Goal: Task Accomplishment & Management: Use online tool/utility

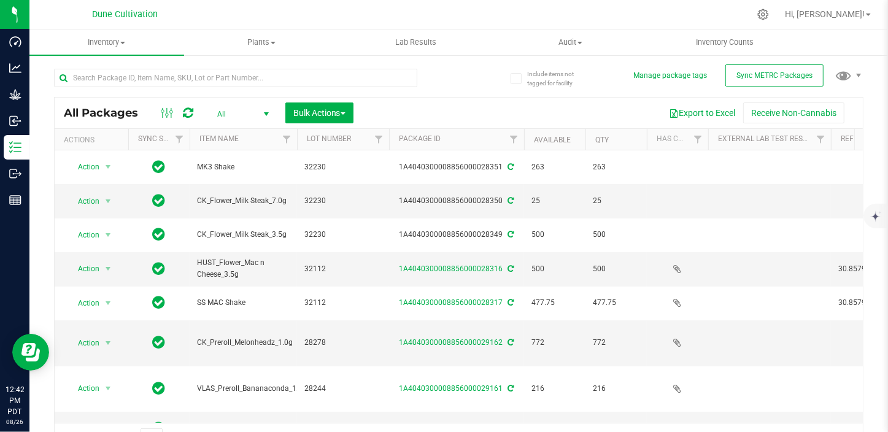
click at [594, 79] on div "All Packages All Active Only Lab Samples Locked All External Internal Bulk Acti…" at bounding box center [458, 254] width 809 height 395
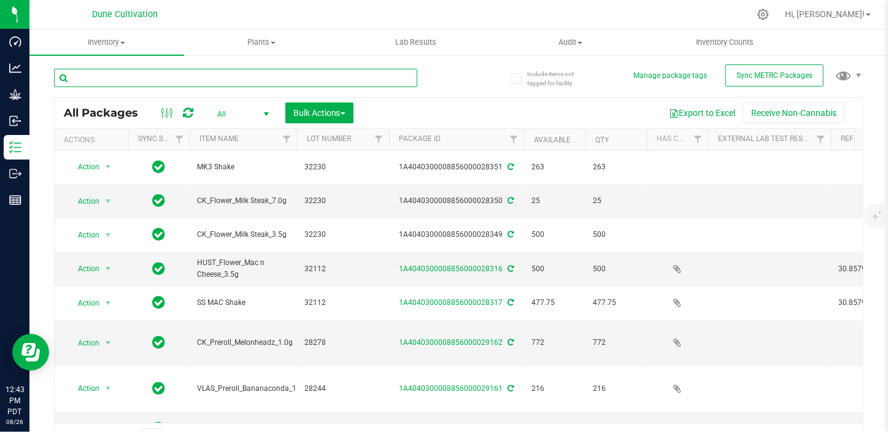
click at [123, 77] on input "text" at bounding box center [235, 78] width 363 height 18
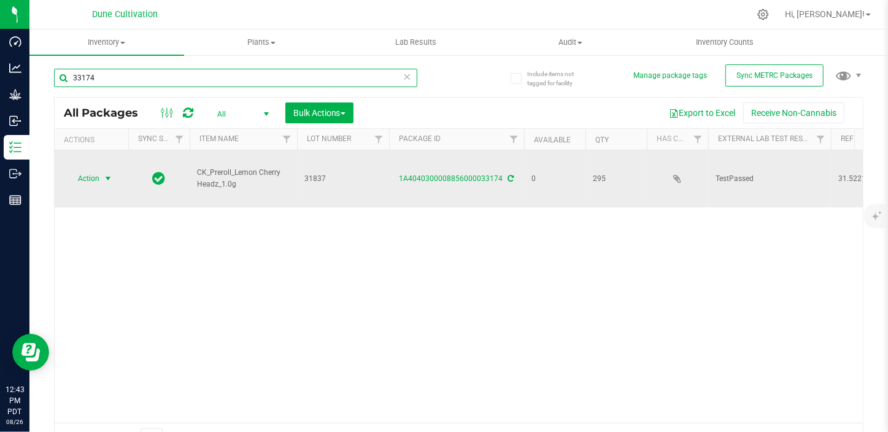
type input "33174"
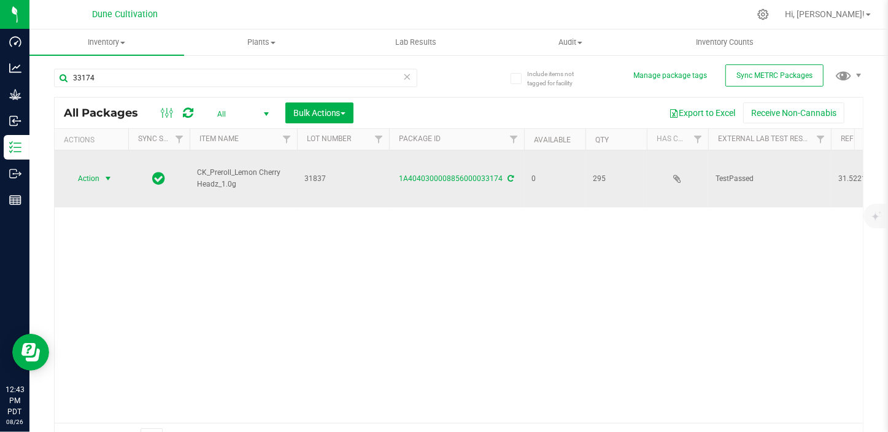
click at [102, 175] on span "select" at bounding box center [108, 178] width 15 height 17
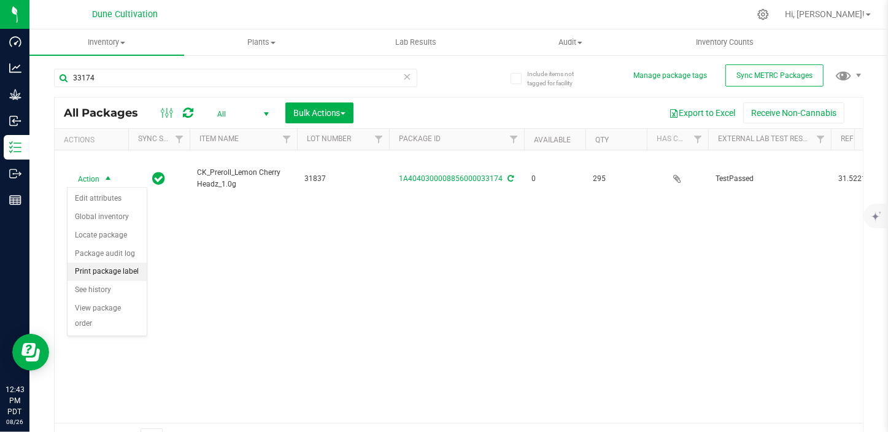
click at [113, 271] on li "Print package label" at bounding box center [106, 272] width 79 height 18
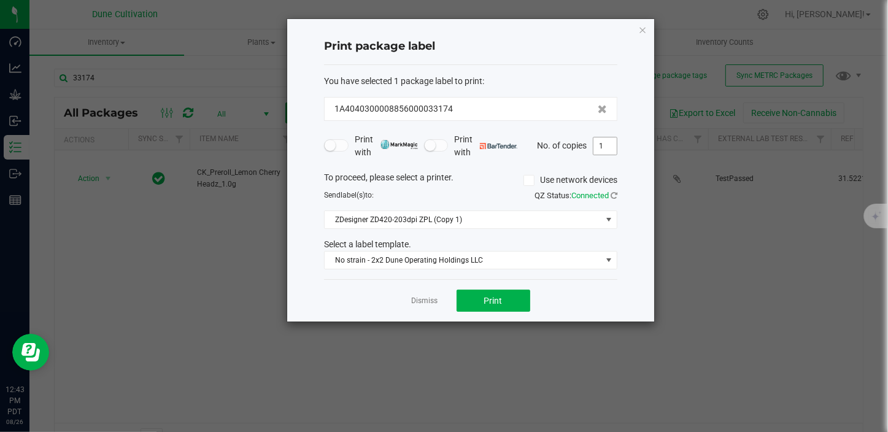
click at [612, 143] on input "1" at bounding box center [604, 145] width 23 height 17
type input "2"
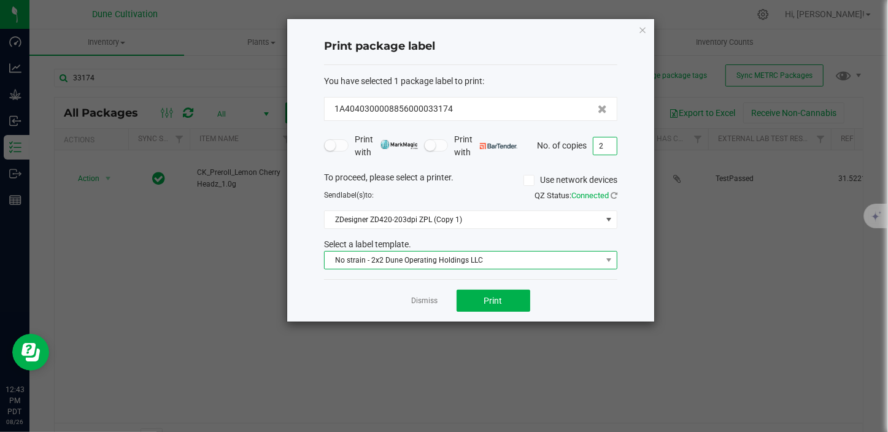
click at [478, 262] on span "No strain - 2x2 Dune Operating Holdings LLC" at bounding box center [462, 259] width 277 height 17
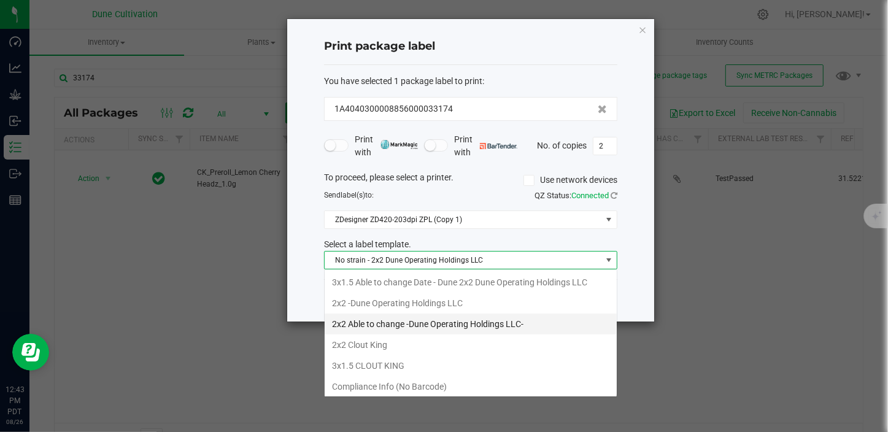
scroll to position [18, 293]
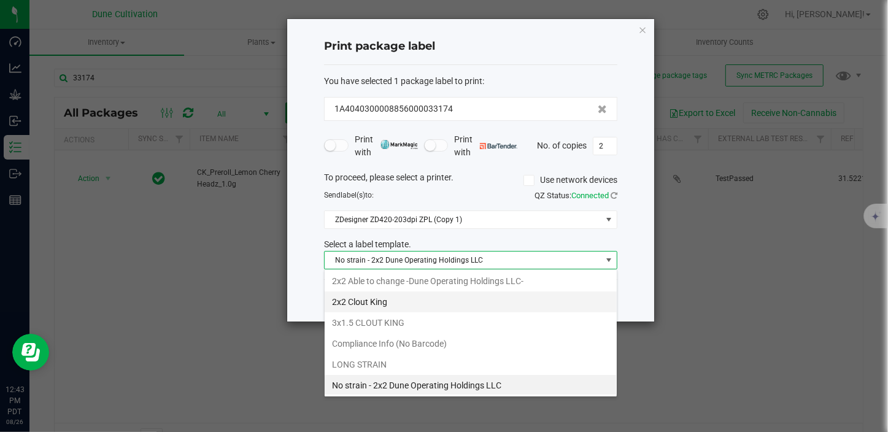
click at [390, 303] on li "2x2 Clout King" at bounding box center [470, 301] width 292 height 21
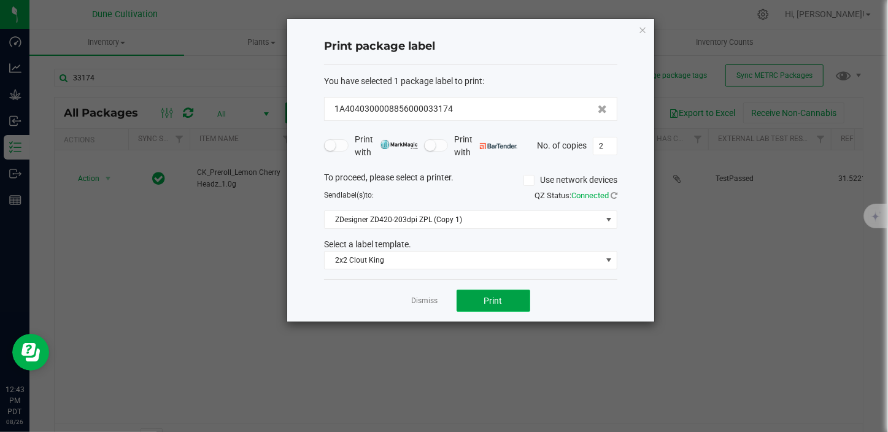
click at [506, 299] on button "Print" at bounding box center [493, 301] width 74 height 22
click at [418, 297] on link "Dismiss" at bounding box center [425, 301] width 26 height 10
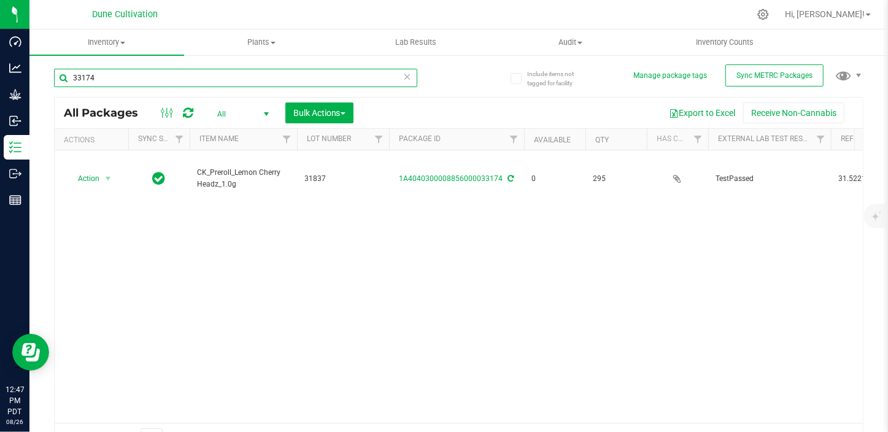
click at [160, 73] on input "33174" at bounding box center [235, 78] width 363 height 18
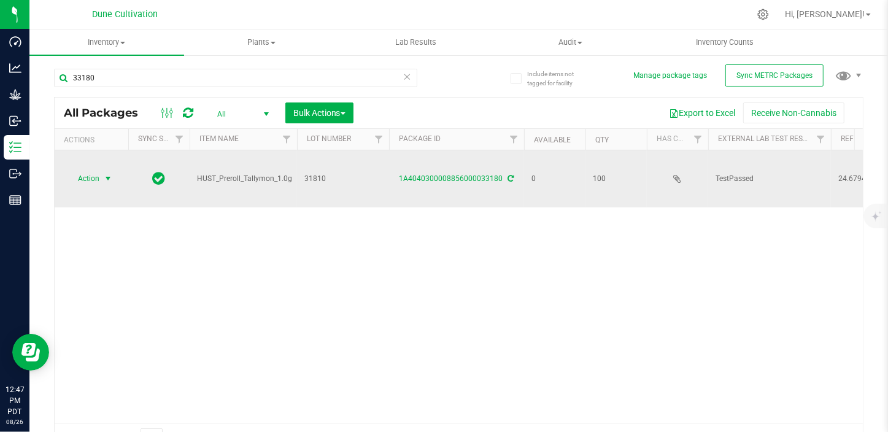
click at [107, 182] on span "select" at bounding box center [108, 179] width 10 height 10
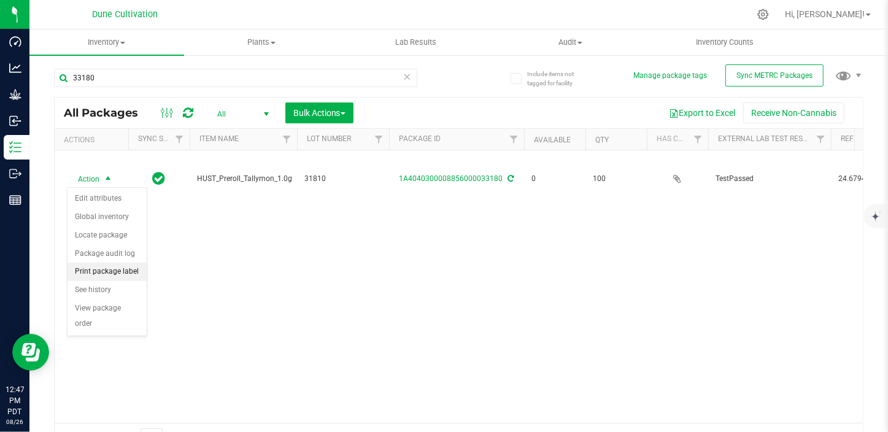
click at [129, 264] on li "Print package label" at bounding box center [106, 272] width 79 height 18
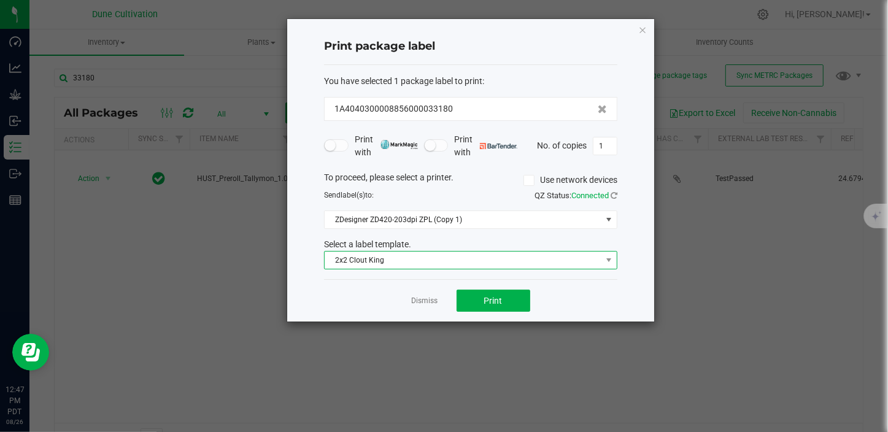
click at [409, 251] on span "2x2 Clout King" at bounding box center [462, 259] width 277 height 17
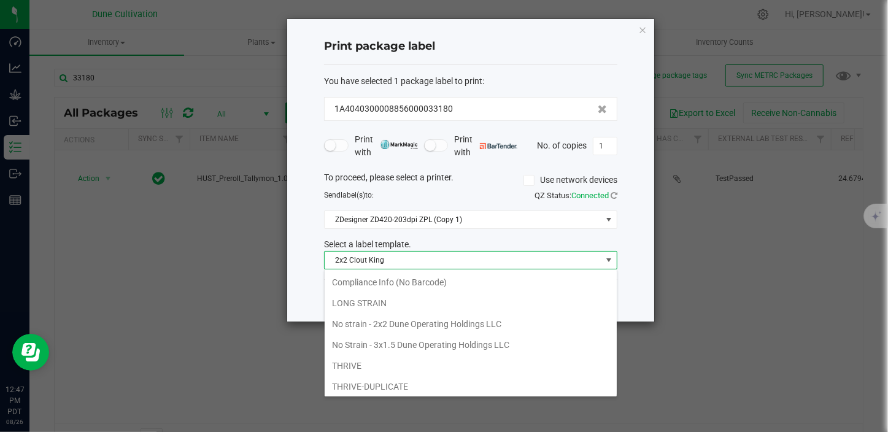
scroll to position [105, 0]
click at [393, 322] on li "No strain - 2x2 Dune Operating Holdings LLC" at bounding box center [470, 323] width 292 height 21
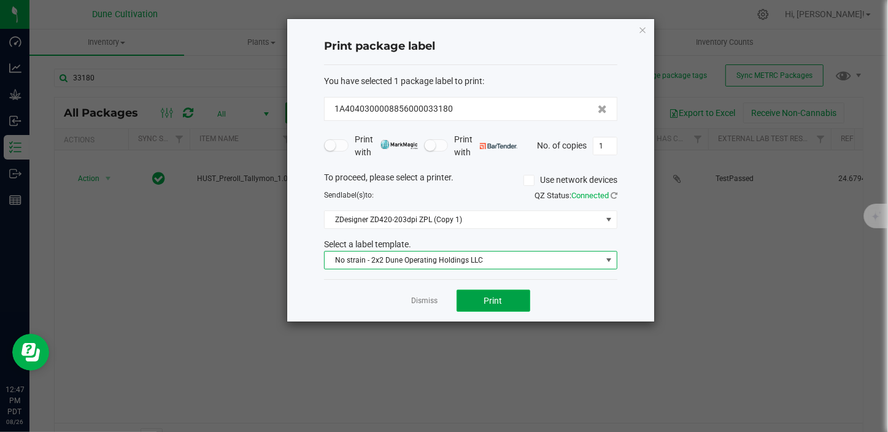
click at [470, 300] on button "Print" at bounding box center [493, 301] width 74 height 22
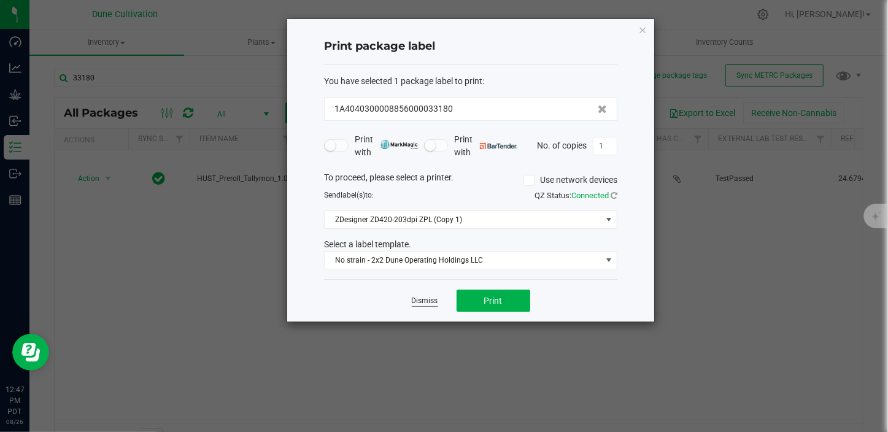
click at [425, 302] on link "Dismiss" at bounding box center [425, 301] width 26 height 10
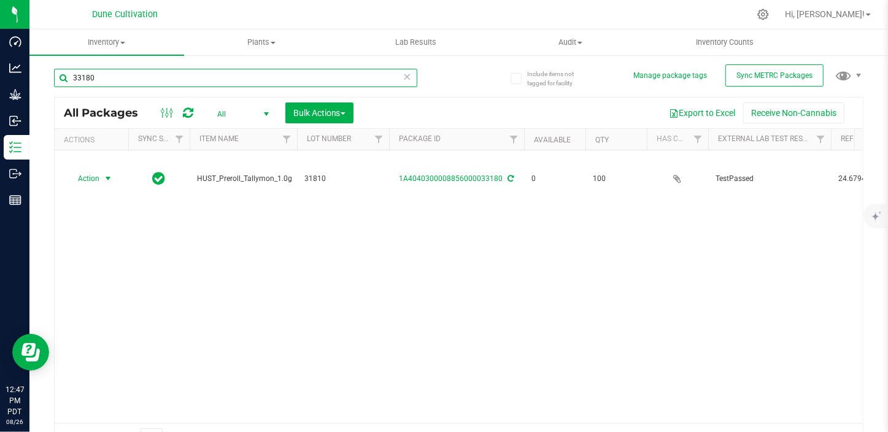
click at [98, 75] on input "33180" at bounding box center [235, 78] width 363 height 18
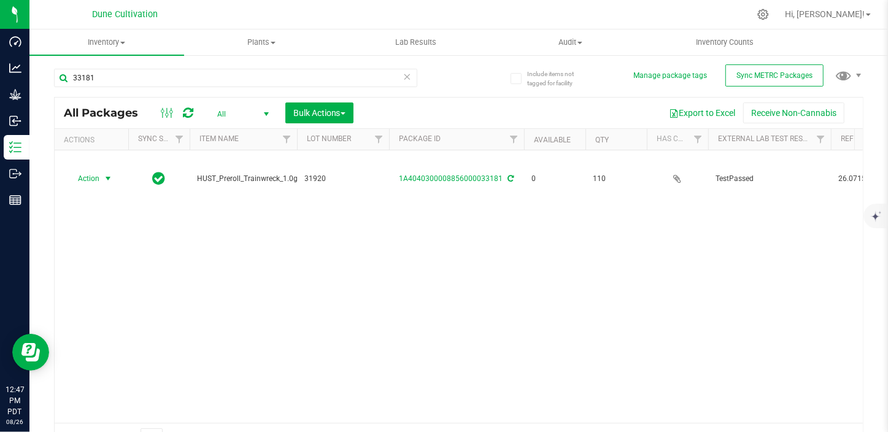
click at [101, 180] on span "select" at bounding box center [108, 178] width 15 height 17
click at [128, 269] on li "Print package label" at bounding box center [106, 272] width 79 height 18
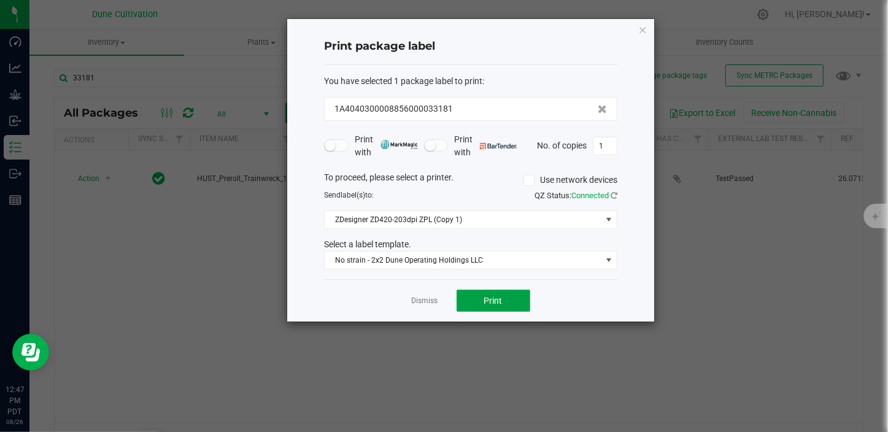
click at [467, 291] on button "Print" at bounding box center [493, 301] width 74 height 22
click at [419, 301] on link "Dismiss" at bounding box center [425, 301] width 26 height 10
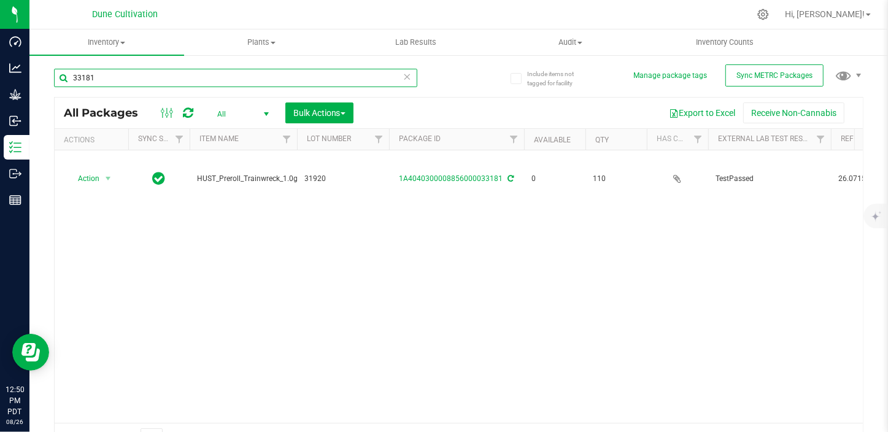
click at [166, 78] on input "33181" at bounding box center [235, 78] width 363 height 18
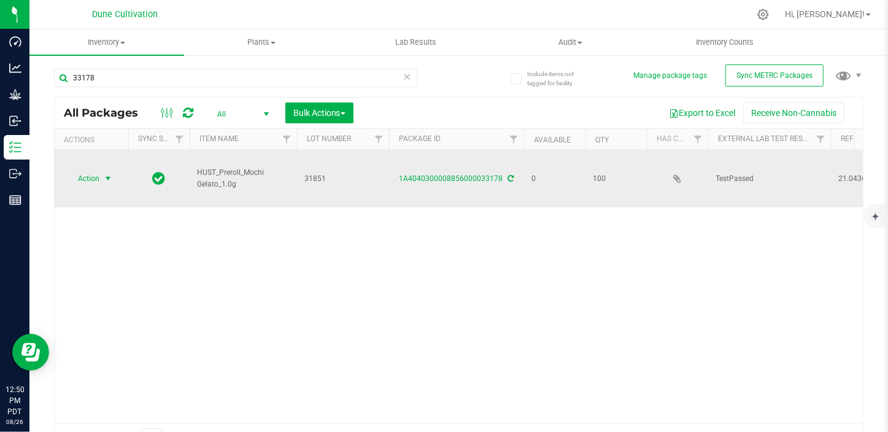
drag, startPoint x: 123, startPoint y: 179, endPoint x: 102, endPoint y: 175, distance: 21.2
click at [102, 175] on span "select" at bounding box center [108, 178] width 15 height 17
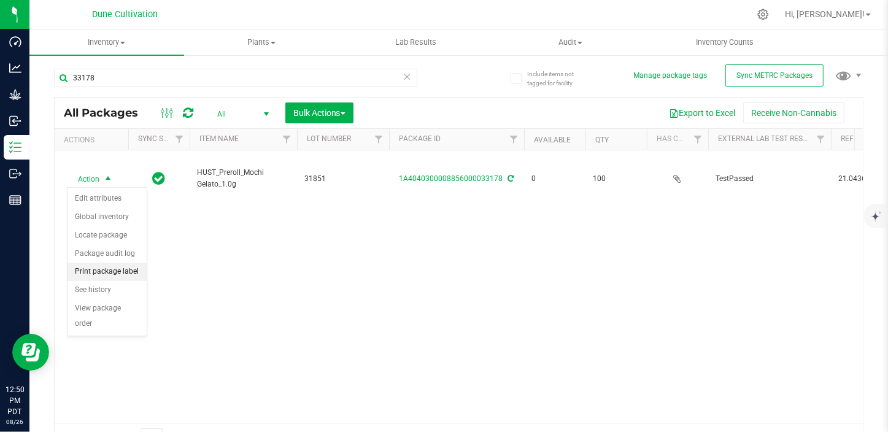
click at [102, 271] on li "Print package label" at bounding box center [106, 272] width 79 height 18
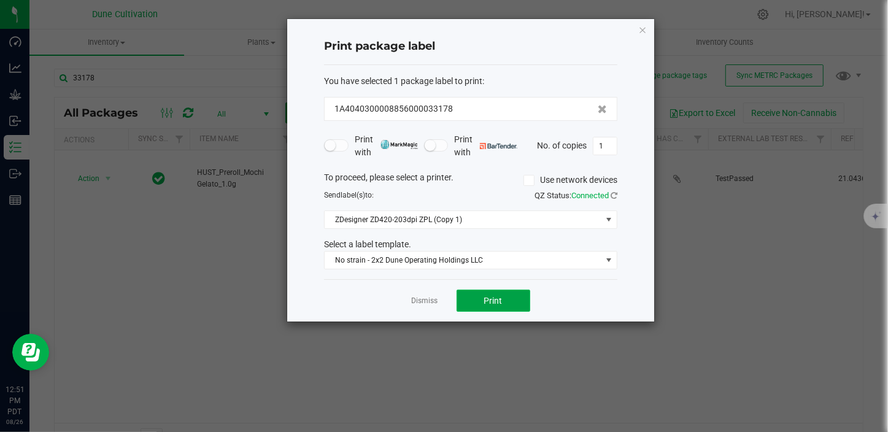
click at [504, 299] on button "Print" at bounding box center [493, 301] width 74 height 22
click at [424, 293] on div "Dismiss Print" at bounding box center [470, 300] width 293 height 42
click at [420, 304] on link "Dismiss" at bounding box center [425, 301] width 26 height 10
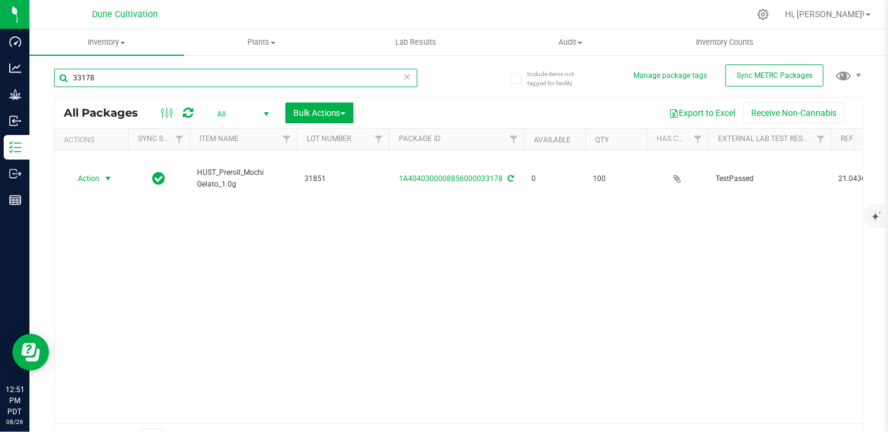
click at [101, 86] on input "33178" at bounding box center [235, 78] width 363 height 18
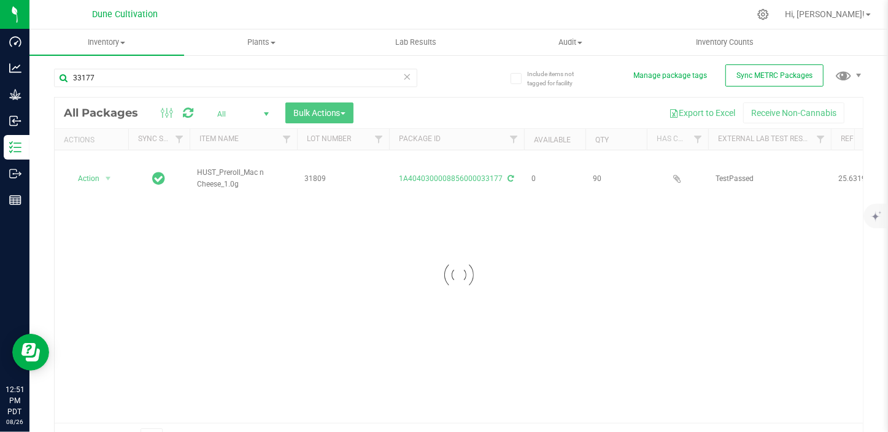
click at [109, 179] on div at bounding box center [459, 275] width 808 height 354
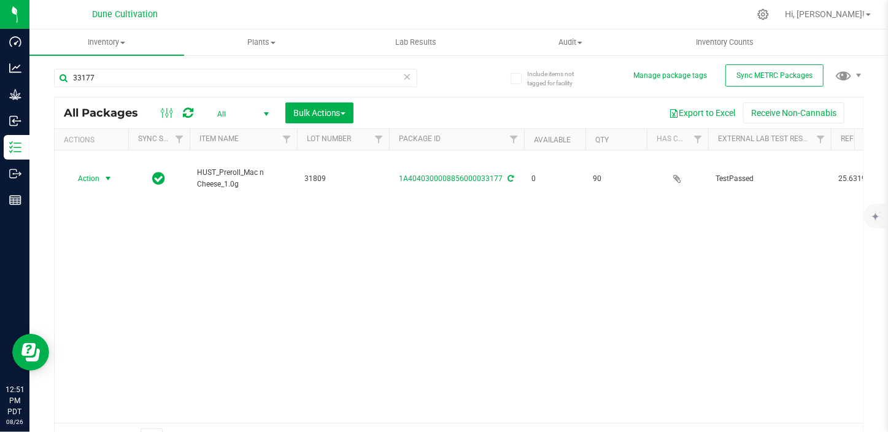
click at [109, 179] on span "select" at bounding box center [108, 179] width 10 height 10
click at [128, 269] on li "Print package label" at bounding box center [106, 272] width 79 height 18
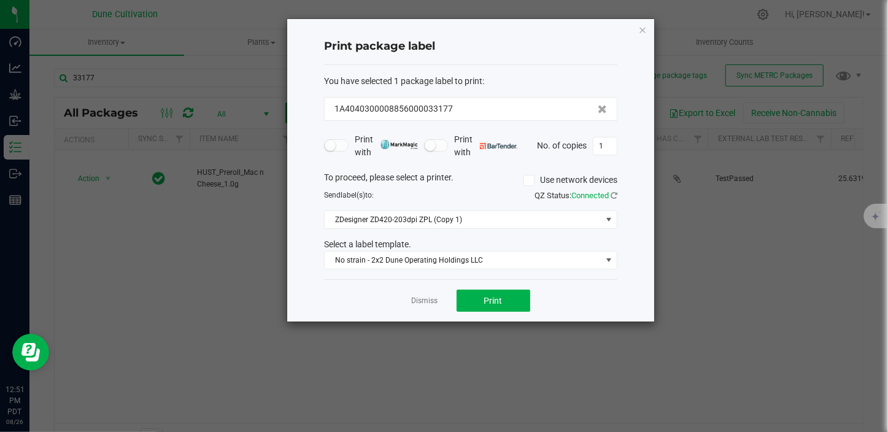
click at [488, 312] on div "Dismiss Print" at bounding box center [470, 300] width 293 height 42
click at [491, 304] on span "Print" at bounding box center [493, 301] width 18 height 10
click at [424, 300] on div at bounding box center [470, 170] width 367 height 302
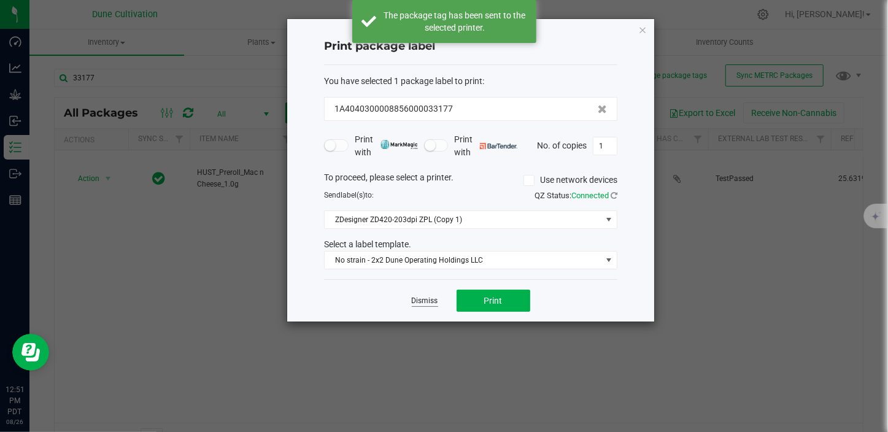
click at [421, 300] on link "Dismiss" at bounding box center [425, 301] width 26 height 10
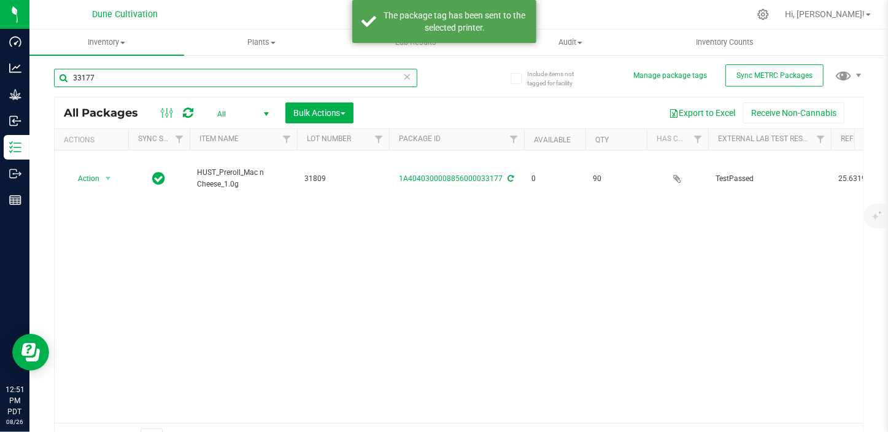
click at [123, 78] on input "33177" at bounding box center [235, 78] width 363 height 18
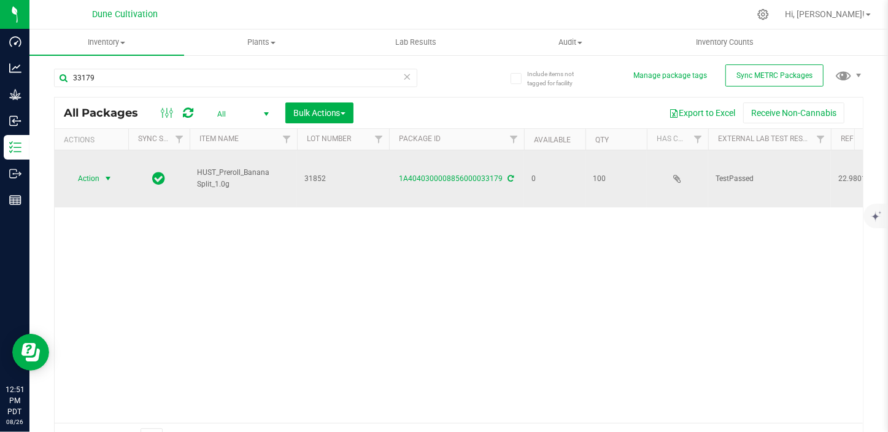
click at [89, 183] on span "Action" at bounding box center [83, 178] width 33 height 17
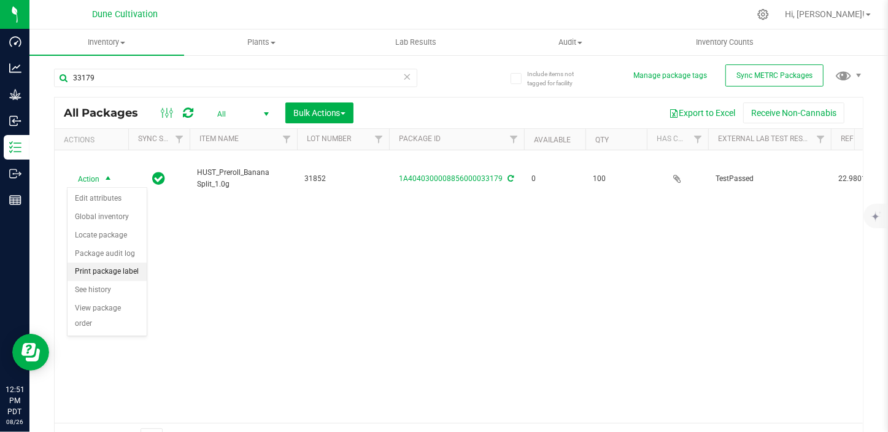
click at [123, 274] on li "Print package label" at bounding box center [106, 272] width 79 height 18
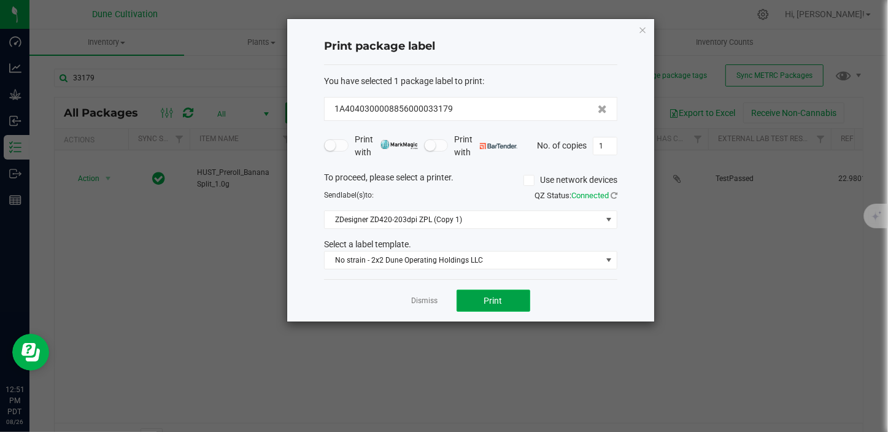
click at [480, 295] on button "Print" at bounding box center [493, 301] width 74 height 22
click at [428, 296] on link "Dismiss" at bounding box center [425, 301] width 26 height 10
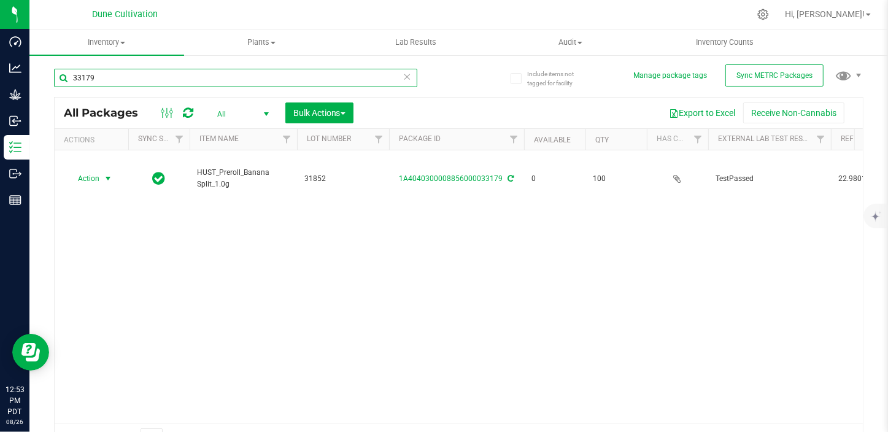
click at [174, 72] on input "33179" at bounding box center [235, 78] width 363 height 18
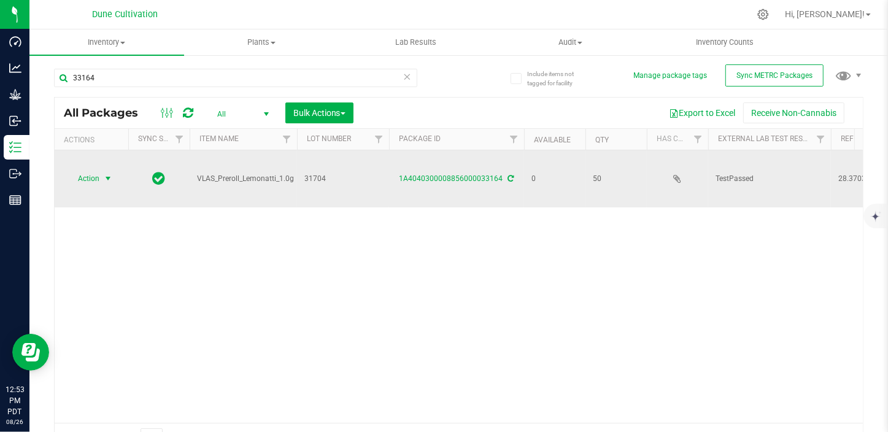
click at [98, 178] on span "Action" at bounding box center [83, 178] width 33 height 17
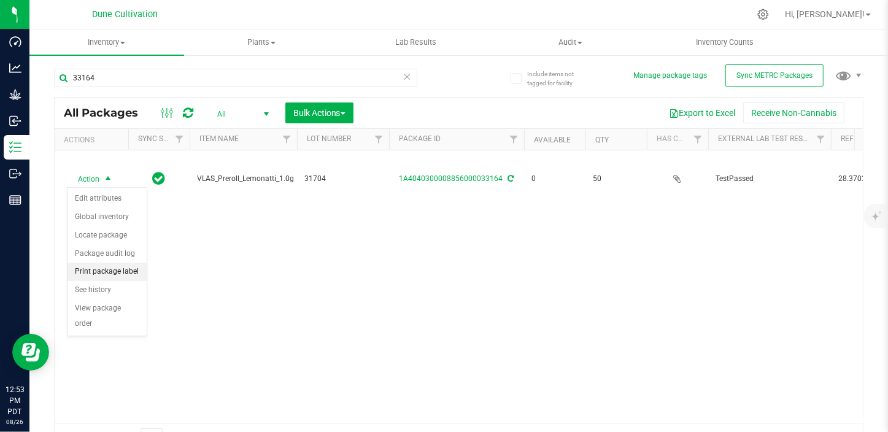
click at [102, 271] on li "Print package label" at bounding box center [106, 272] width 79 height 18
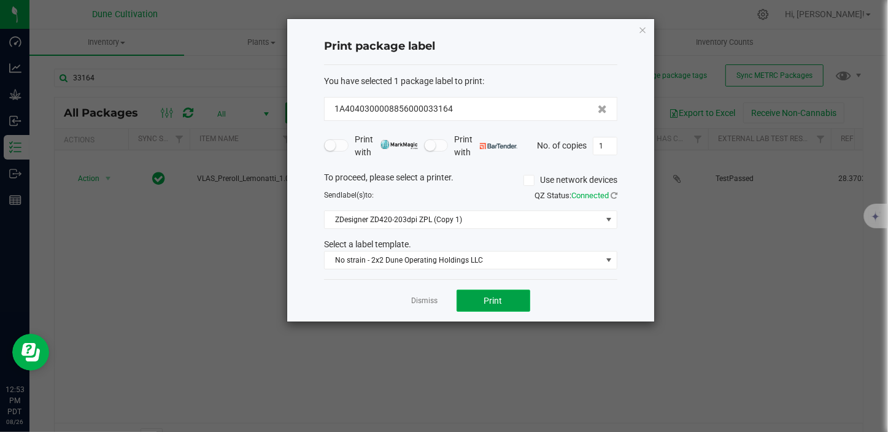
click at [515, 301] on button "Print" at bounding box center [493, 301] width 74 height 22
click at [416, 303] on link "Dismiss" at bounding box center [425, 301] width 26 height 10
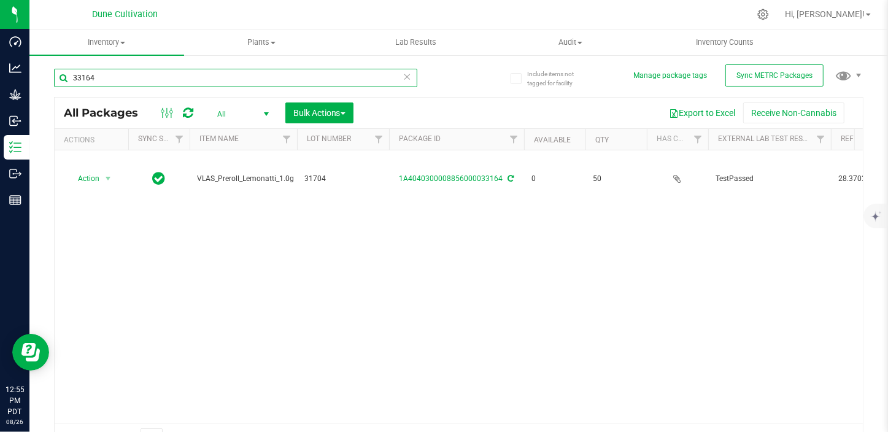
click at [166, 78] on input "33164" at bounding box center [235, 78] width 363 height 18
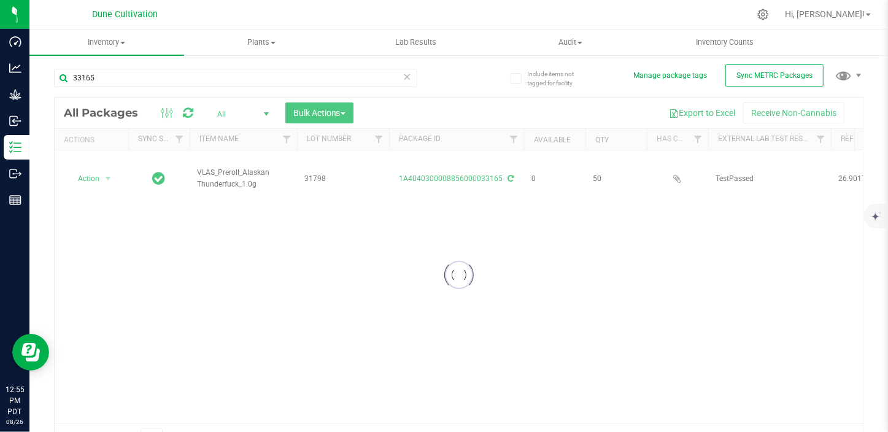
click at [91, 183] on div at bounding box center [459, 275] width 808 height 354
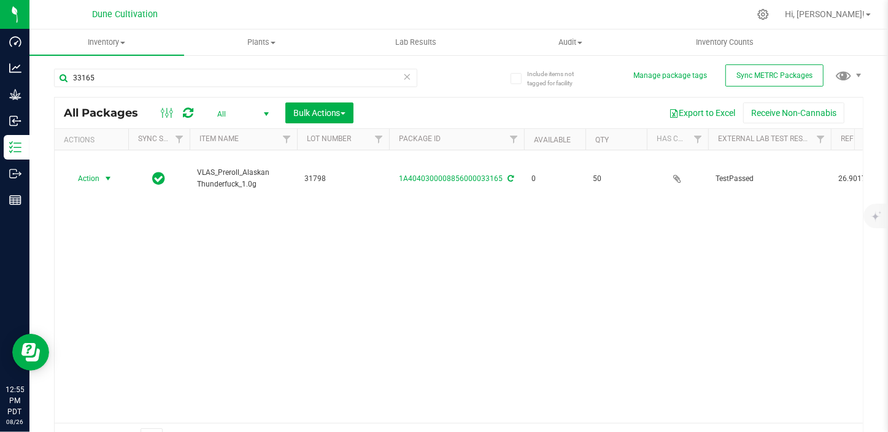
click at [98, 177] on span "Action" at bounding box center [83, 178] width 33 height 17
click at [117, 269] on li "Print package label" at bounding box center [106, 272] width 79 height 18
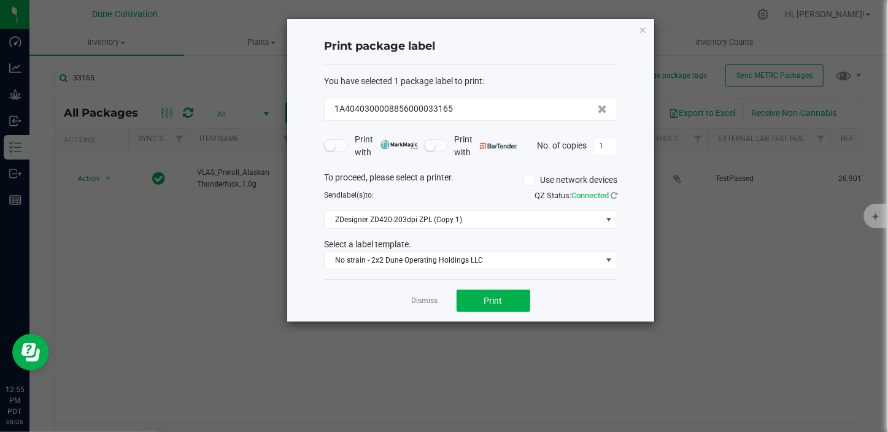
click button "button" at bounding box center [642, 29] width 9 height 15
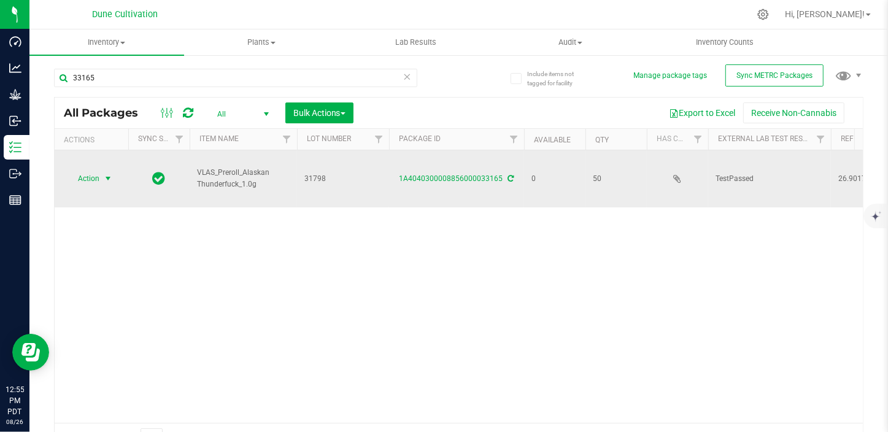
click at [96, 175] on span "Action" at bounding box center [83, 178] width 33 height 17
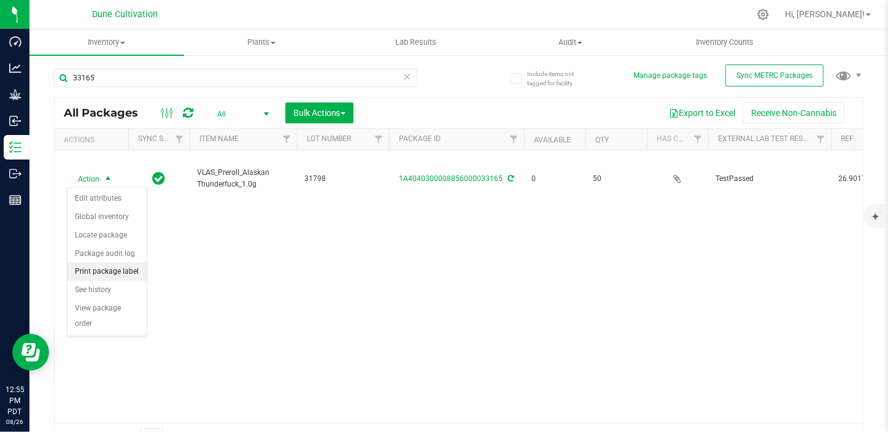
click at [98, 265] on li "Print package label" at bounding box center [106, 272] width 79 height 18
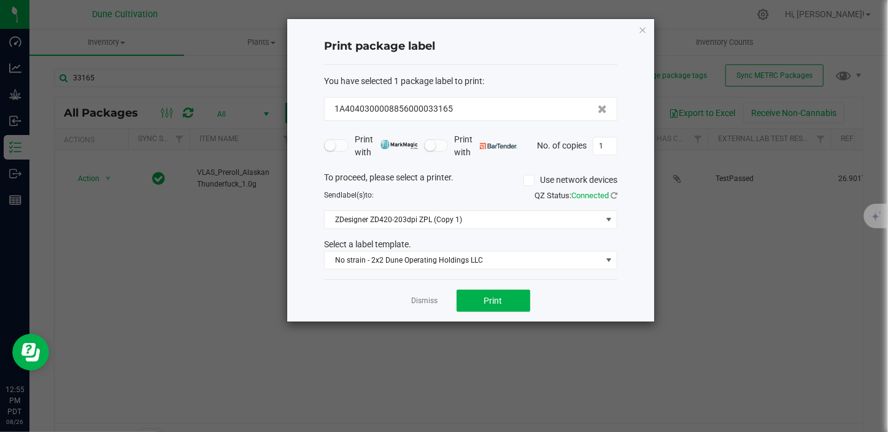
click at [497, 288] on div "Dismiss Print" at bounding box center [470, 300] width 293 height 42
click at [493, 301] on span "Print" at bounding box center [493, 301] width 18 height 10
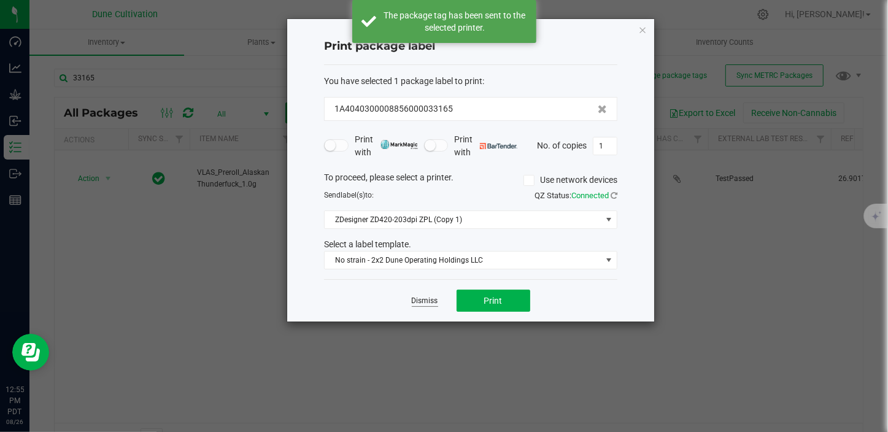
click at [428, 302] on link "Dismiss" at bounding box center [425, 301] width 26 height 10
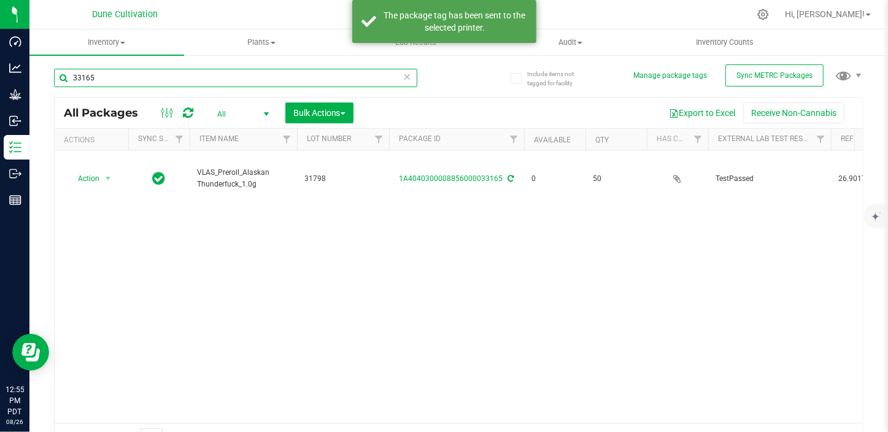
click at [107, 80] on input "33165" at bounding box center [235, 78] width 363 height 18
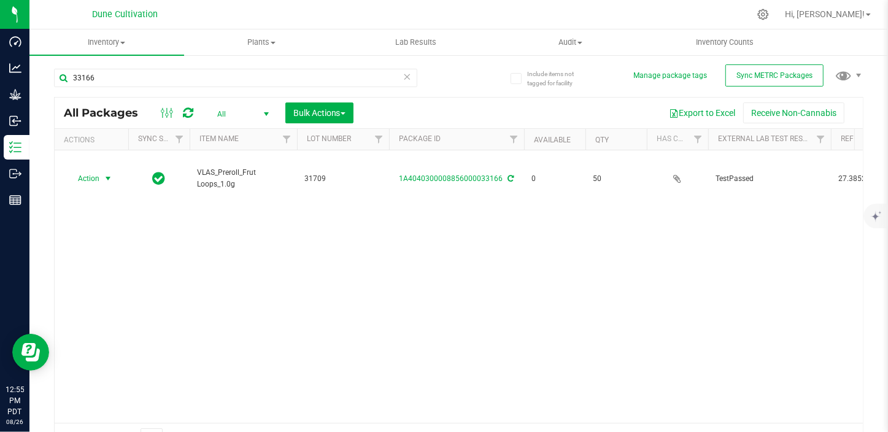
click at [99, 179] on span "Action" at bounding box center [83, 178] width 33 height 17
click at [107, 274] on li "Print package label" at bounding box center [106, 272] width 79 height 18
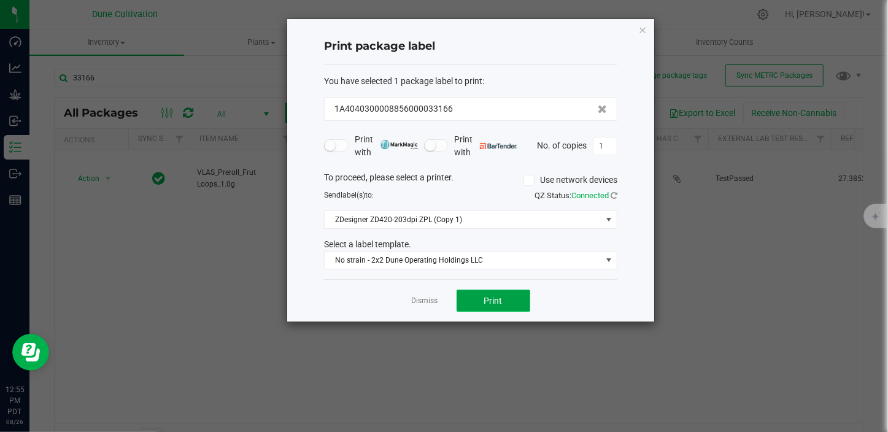
click at [501, 299] on span "Print" at bounding box center [493, 301] width 18 height 10
click at [418, 300] on link "Dismiss" at bounding box center [425, 301] width 26 height 10
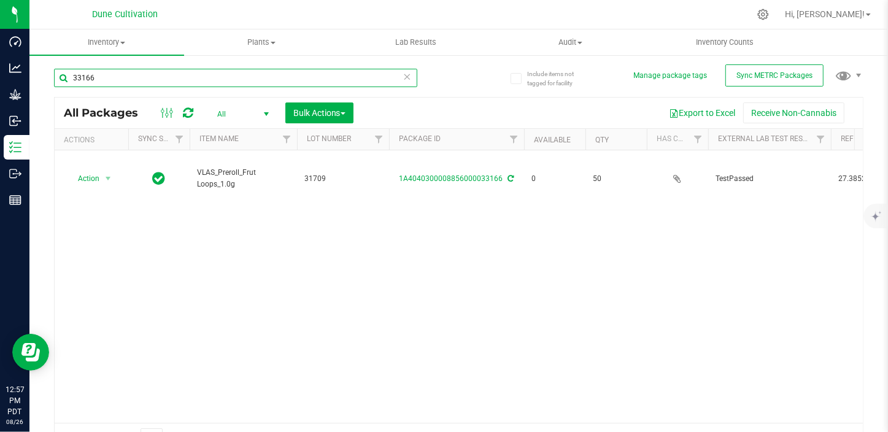
click at [149, 71] on input "33166" at bounding box center [235, 78] width 363 height 18
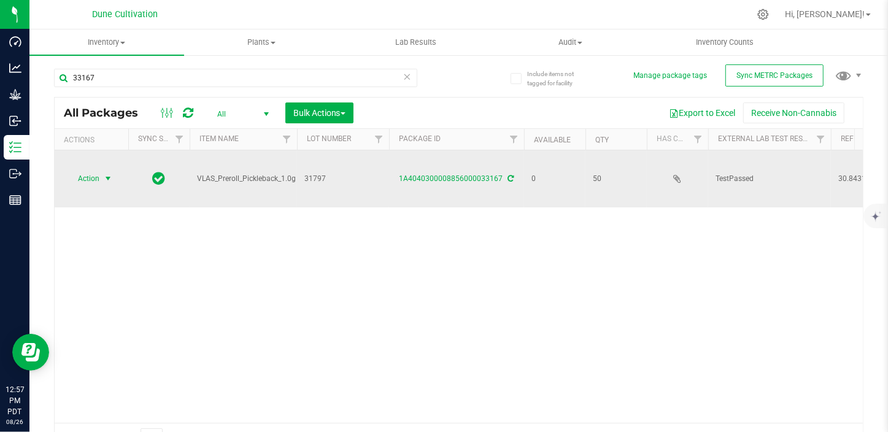
click at [98, 174] on span "Action" at bounding box center [83, 178] width 33 height 17
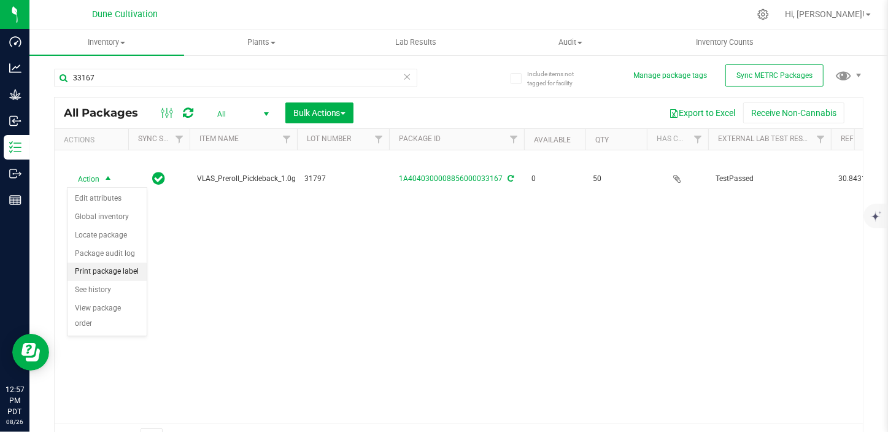
click at [121, 269] on li "Print package label" at bounding box center [106, 272] width 79 height 18
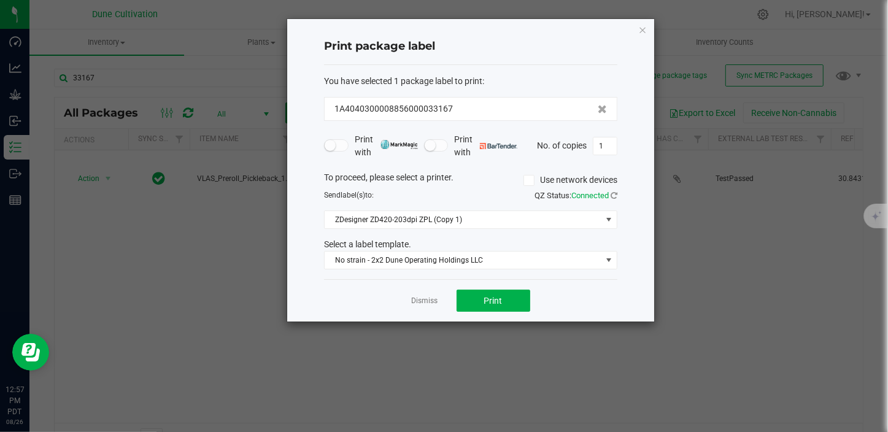
click at [518, 320] on div "Dismiss Print" at bounding box center [470, 300] width 293 height 42
click at [518, 313] on div "Dismiss Print" at bounding box center [470, 300] width 293 height 42
click at [528, 285] on div "Dismiss Print" at bounding box center [470, 300] width 293 height 42
click at [520, 293] on button "Print" at bounding box center [493, 301] width 74 height 22
click at [417, 302] on link "Dismiss" at bounding box center [425, 301] width 26 height 10
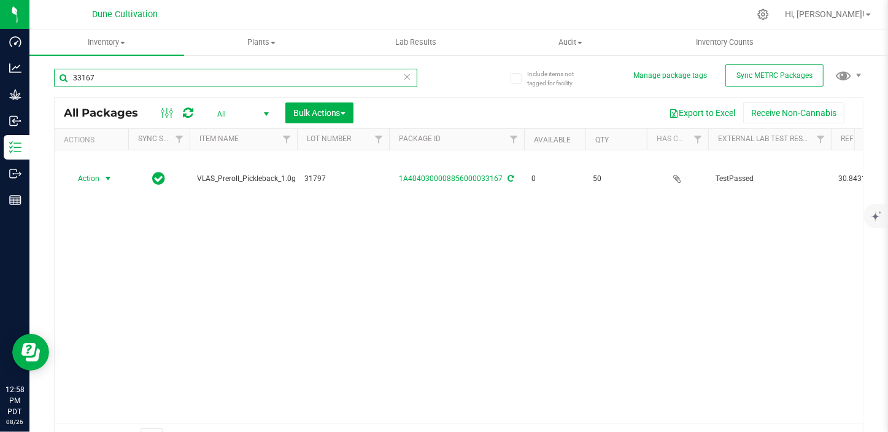
click at [120, 82] on input "33167" at bounding box center [235, 78] width 363 height 18
type input "33186"
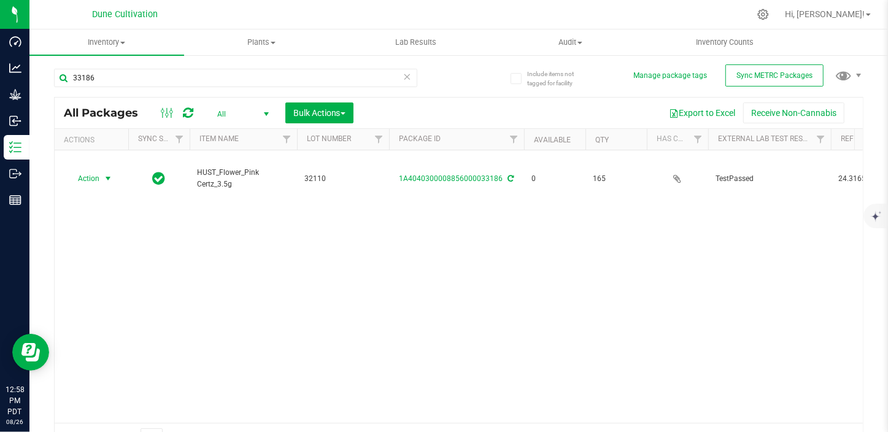
click at [102, 183] on span "select" at bounding box center [108, 178] width 15 height 17
click at [109, 270] on li "Print package label" at bounding box center [106, 272] width 79 height 18
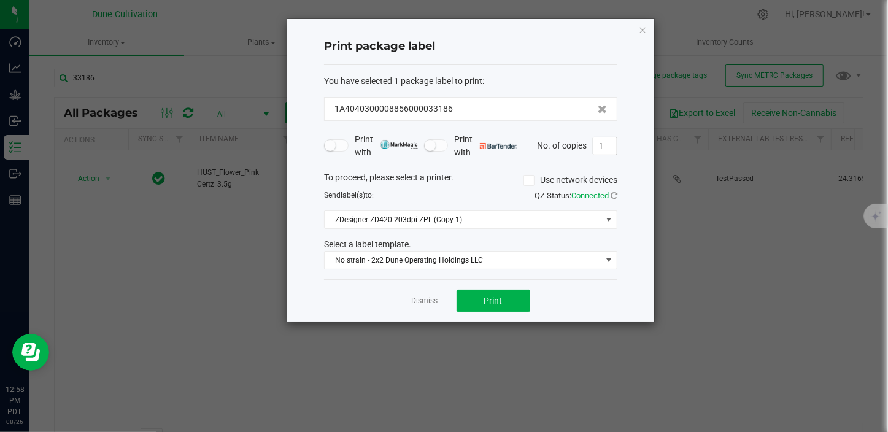
click at [602, 142] on input "1" at bounding box center [604, 145] width 23 height 17
type input "2"
click at [486, 300] on span "Print" at bounding box center [493, 301] width 18 height 10
click at [418, 302] on link "Dismiss" at bounding box center [425, 301] width 26 height 10
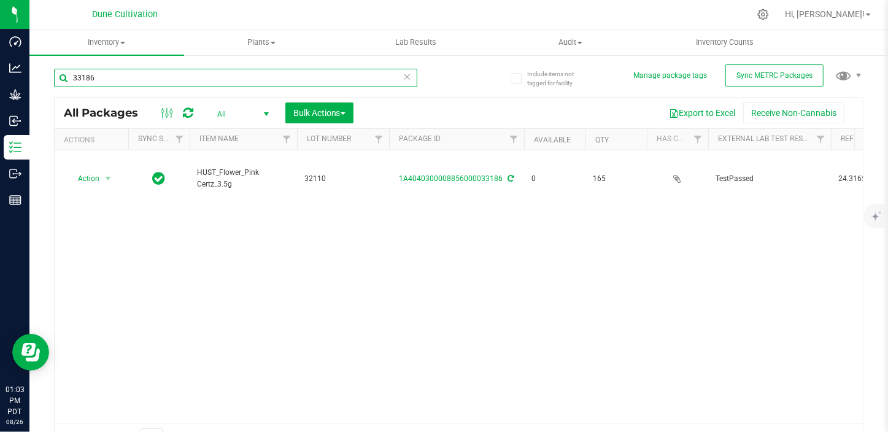
click at [140, 82] on input "33186" at bounding box center [235, 78] width 363 height 18
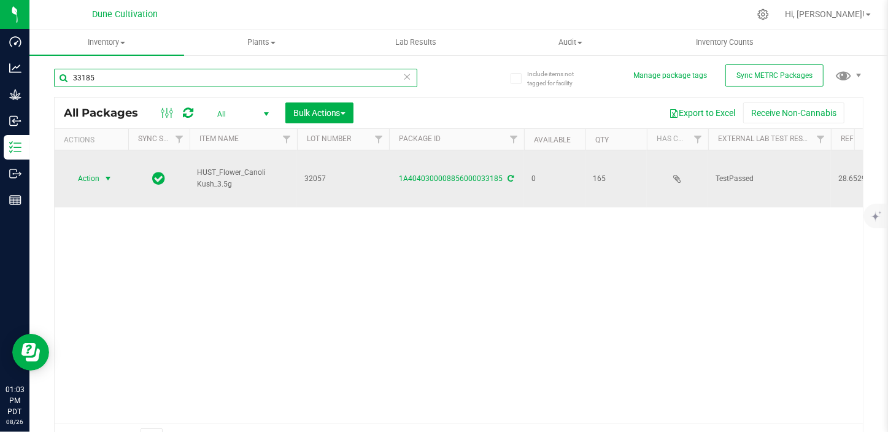
type input "33185"
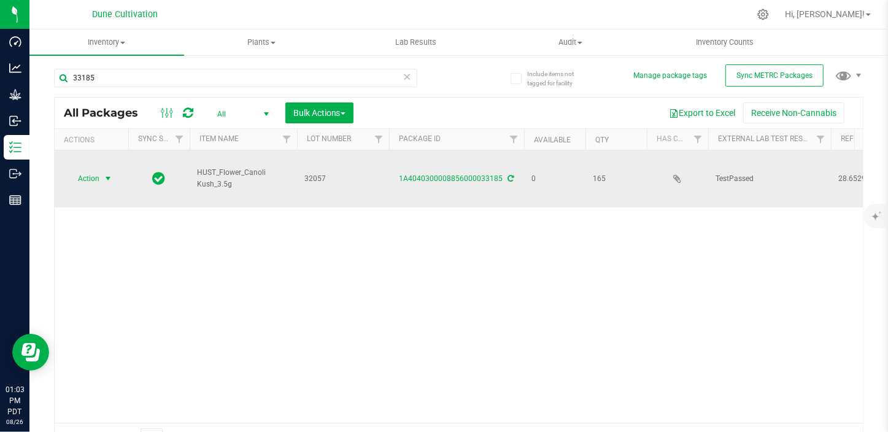
click at [99, 181] on span "Action" at bounding box center [83, 178] width 33 height 17
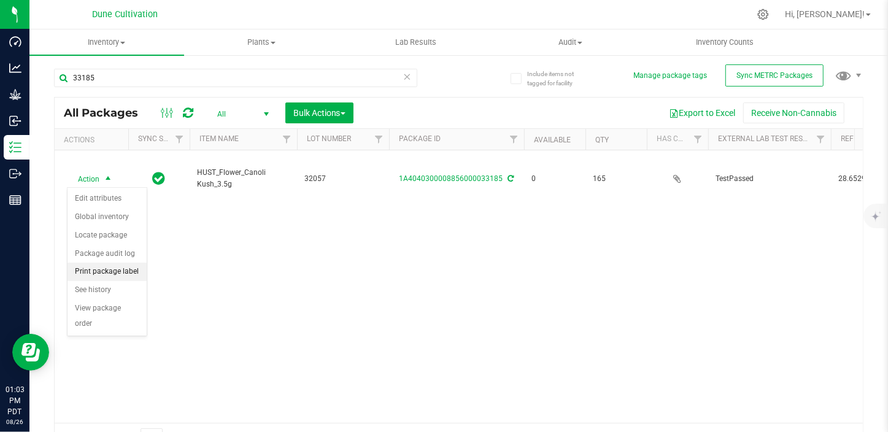
click at [130, 267] on li "Print package label" at bounding box center [106, 272] width 79 height 18
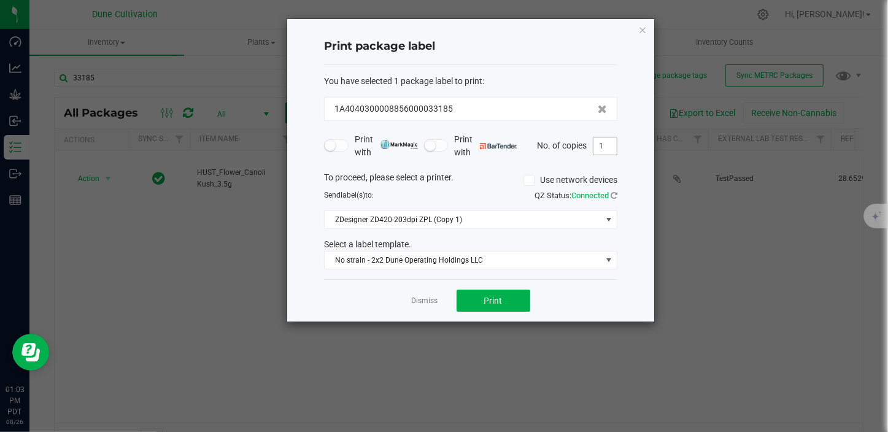
click at [607, 144] on input "1" at bounding box center [604, 145] width 23 height 17
type input "2"
click at [516, 298] on button "Print" at bounding box center [493, 301] width 74 height 22
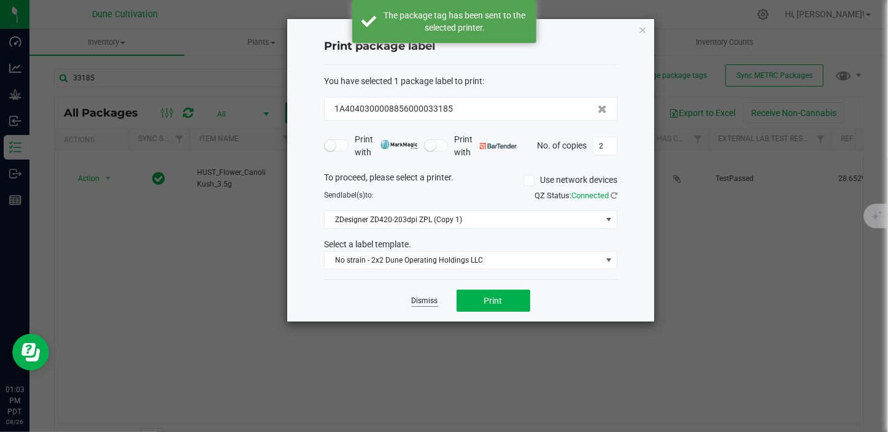
click at [417, 296] on link "Dismiss" at bounding box center [425, 301] width 26 height 10
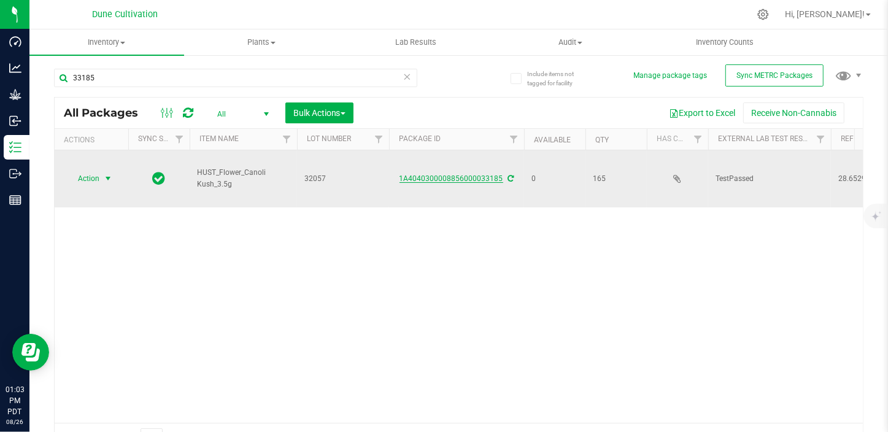
click at [422, 178] on link "1A4040300008856000033185" at bounding box center [451, 178] width 104 height 9
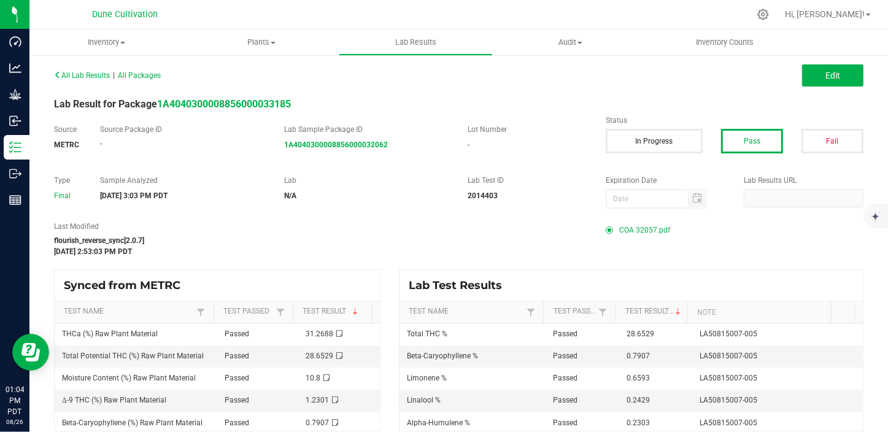
click at [609, 230] on span at bounding box center [611, 229] width 13 height 7
click at [658, 230] on span "COA 32057.pdf" at bounding box center [644, 230] width 51 height 18
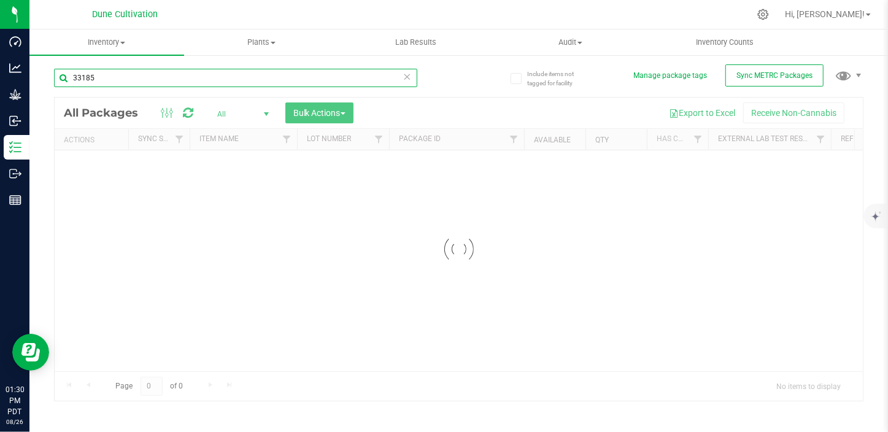
click at [113, 74] on input "33185" at bounding box center [235, 78] width 363 height 18
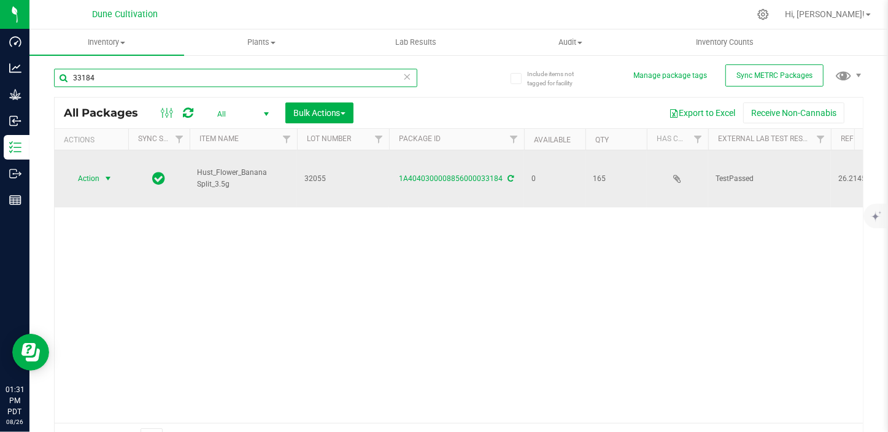
type input "33184"
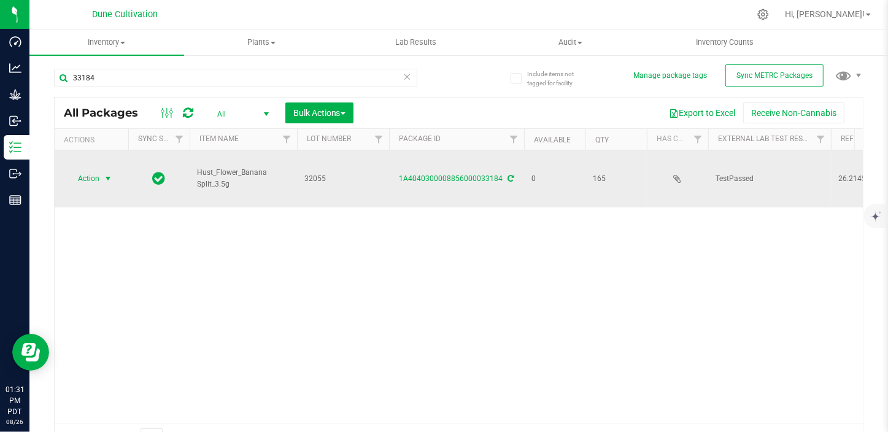
click at [96, 176] on span "Action" at bounding box center [83, 178] width 33 height 17
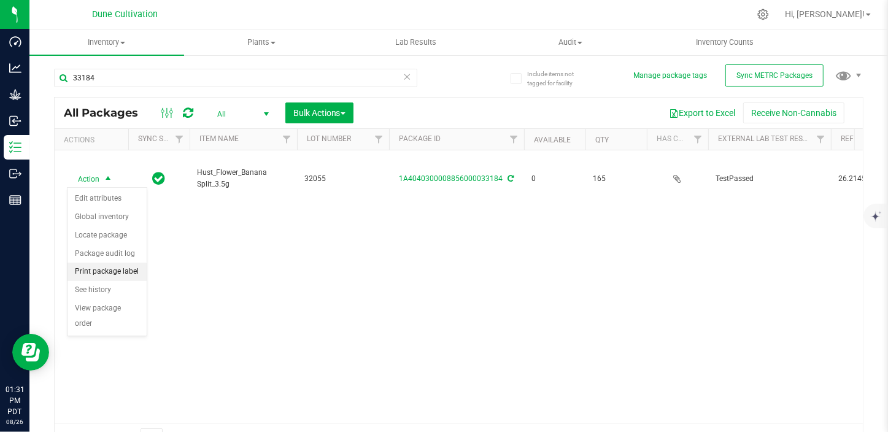
click at [98, 274] on li "Print package label" at bounding box center [106, 272] width 79 height 18
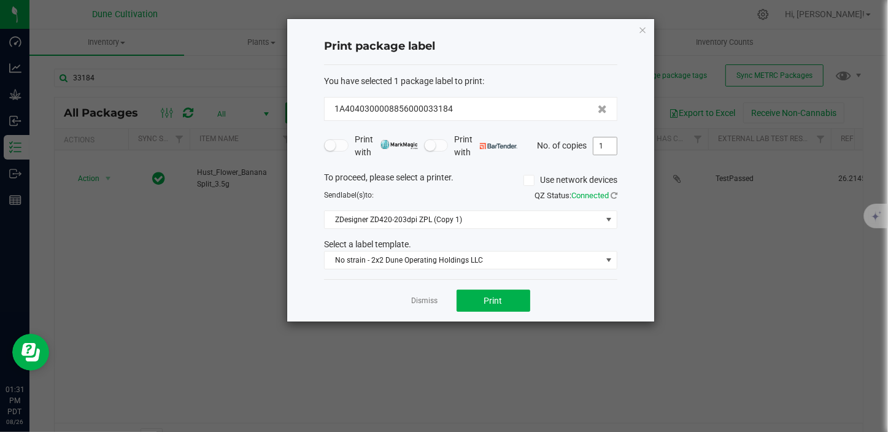
click at [603, 141] on input "1" at bounding box center [604, 145] width 23 height 17
type input "2"
click at [505, 301] on button "Print" at bounding box center [493, 301] width 74 height 22
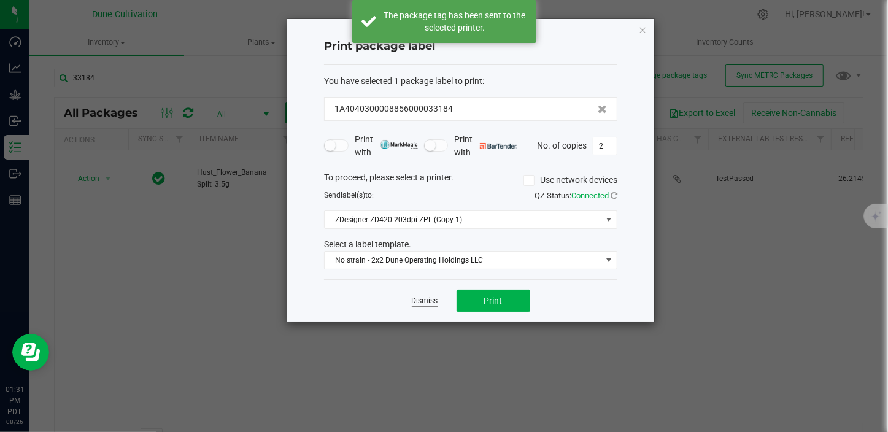
click at [429, 301] on link "Dismiss" at bounding box center [425, 301] width 26 height 10
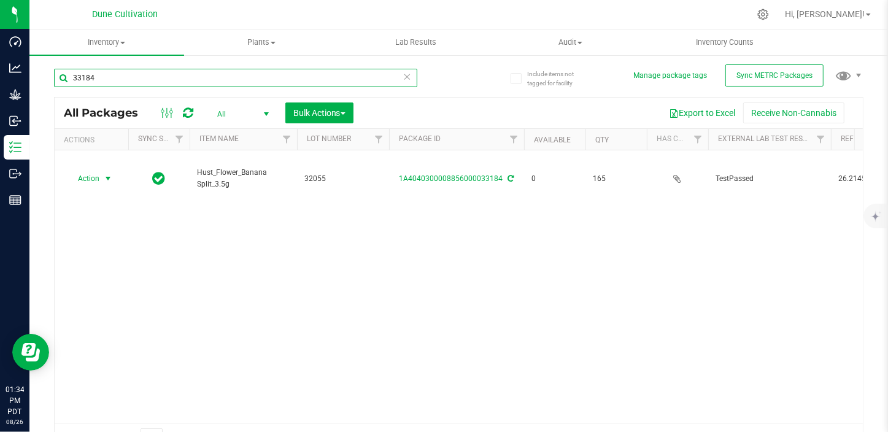
click at [107, 73] on input "33184" at bounding box center [235, 78] width 363 height 18
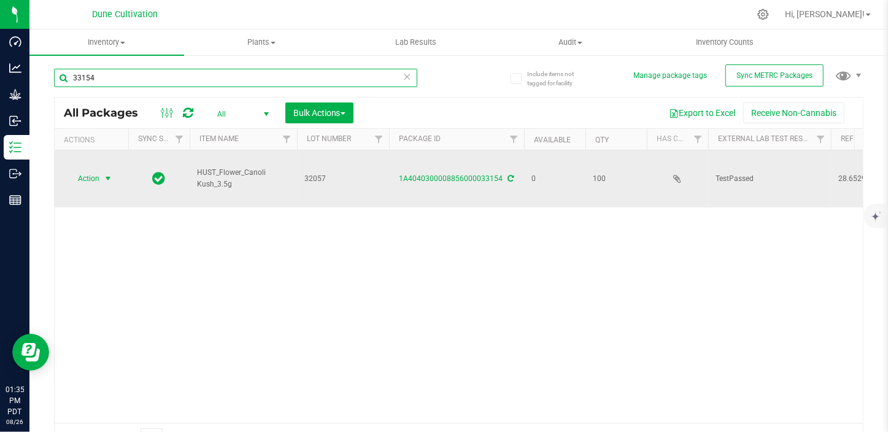
type input "33154"
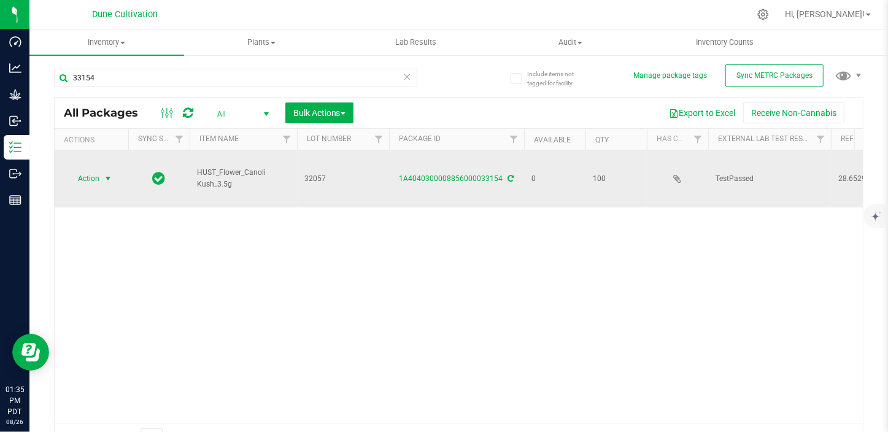
click at [101, 174] on span "select" at bounding box center [108, 178] width 15 height 17
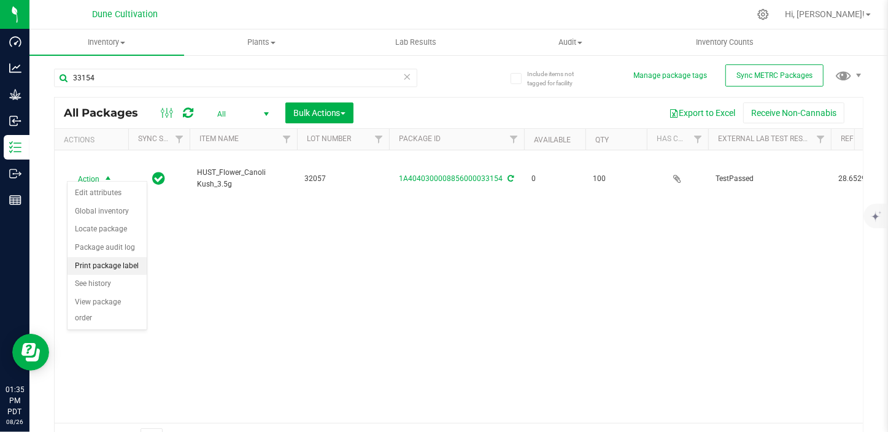
click at [109, 269] on li "Print package label" at bounding box center [106, 266] width 79 height 18
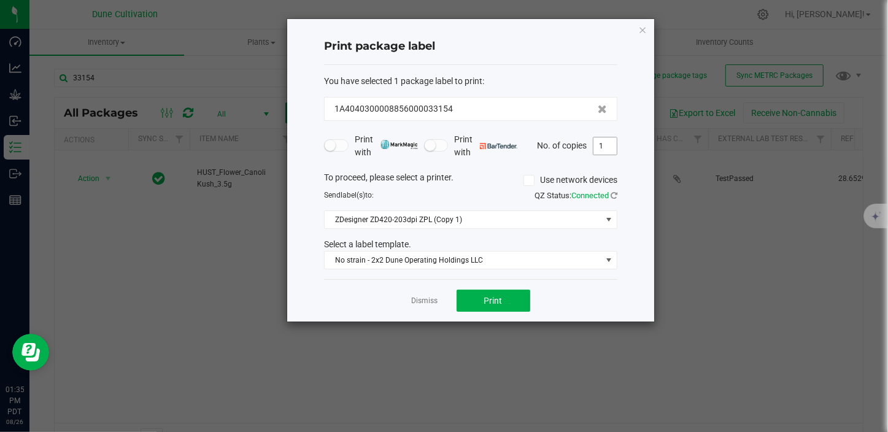
click at [607, 142] on input "1" at bounding box center [604, 145] width 23 height 17
click at [493, 301] on span "Print" at bounding box center [493, 301] width 18 height 10
click at [608, 144] on input "100" at bounding box center [604, 145] width 23 height 17
type input "1"
click at [515, 298] on button "Print" at bounding box center [493, 301] width 74 height 22
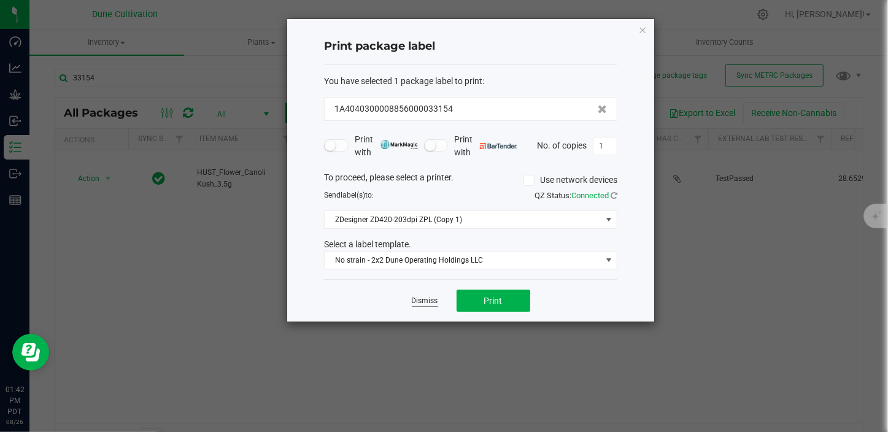
click at [421, 298] on link "Dismiss" at bounding box center [425, 301] width 26 height 10
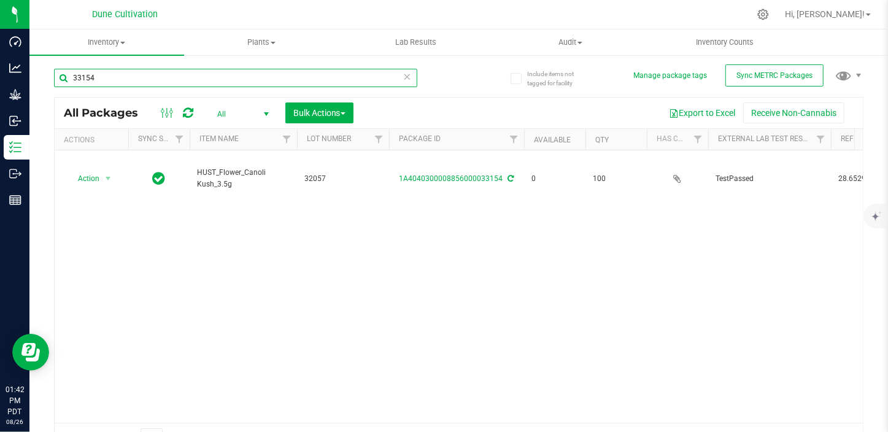
click at [122, 75] on input "33154" at bounding box center [235, 78] width 363 height 18
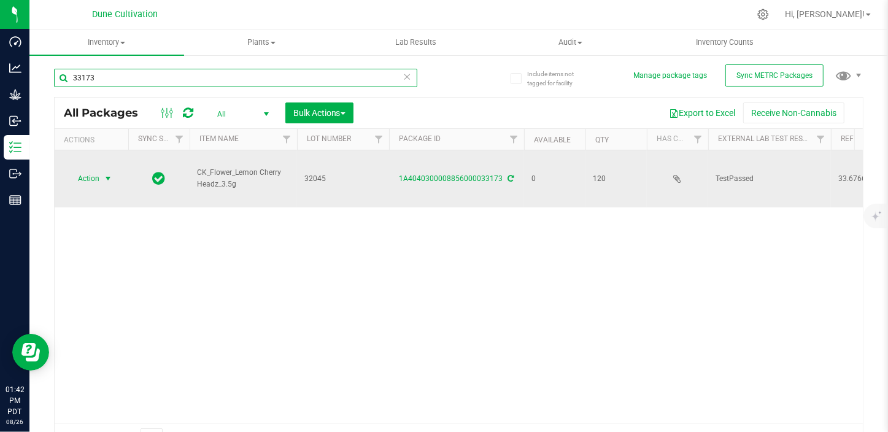
type input "33173"
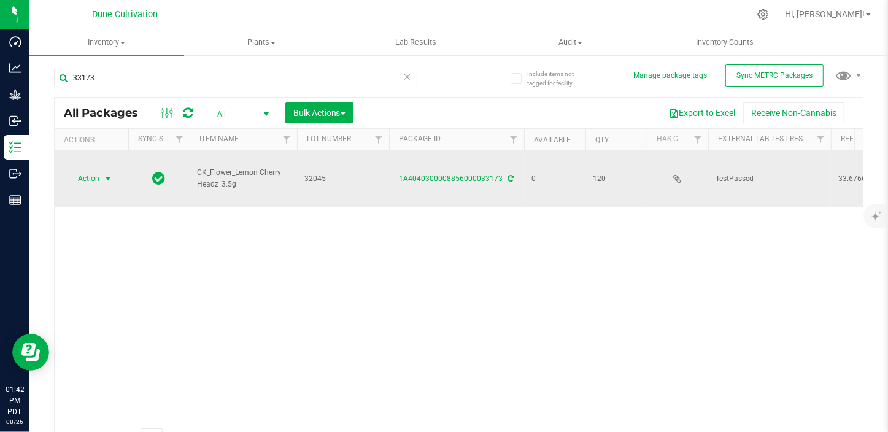
click at [103, 176] on span "select" at bounding box center [108, 179] width 10 height 10
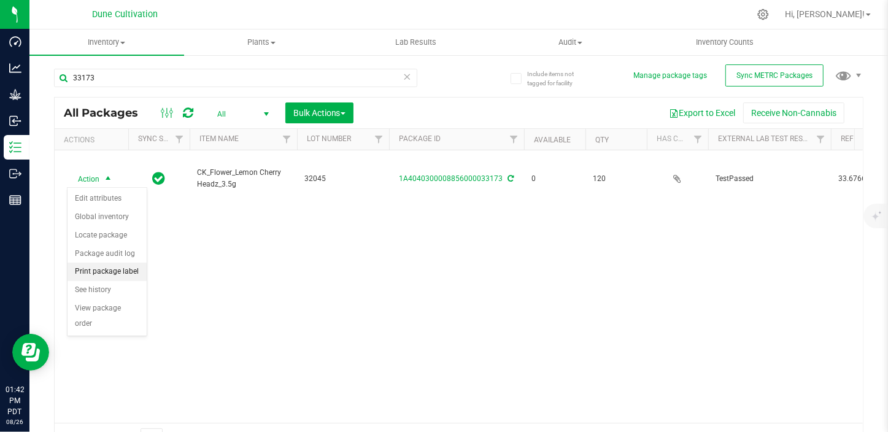
click at [110, 265] on li "Print package label" at bounding box center [106, 272] width 79 height 18
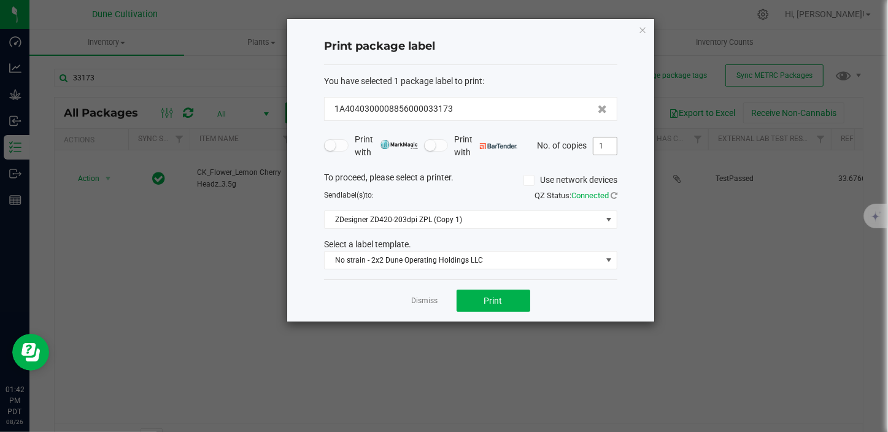
click at [603, 152] on input "1" at bounding box center [604, 145] width 23 height 17
type input "2"
click at [479, 301] on button "Print" at bounding box center [493, 301] width 74 height 22
click at [423, 305] on link "Dismiss" at bounding box center [425, 301] width 26 height 10
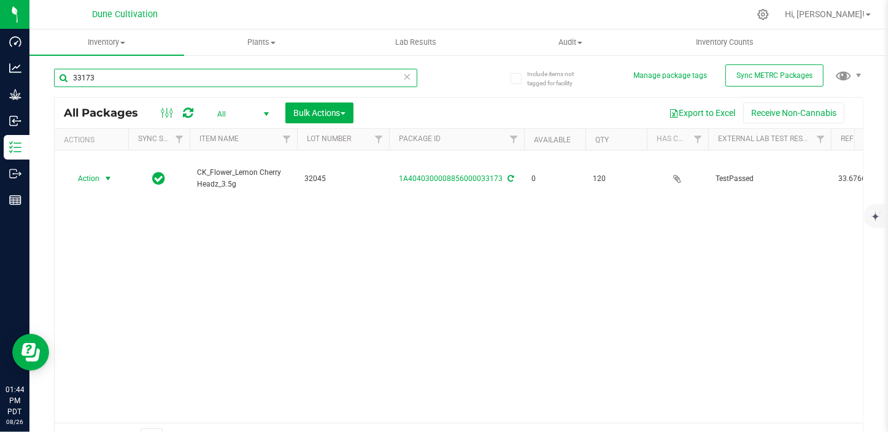
click at [109, 80] on input "33173" at bounding box center [235, 78] width 363 height 18
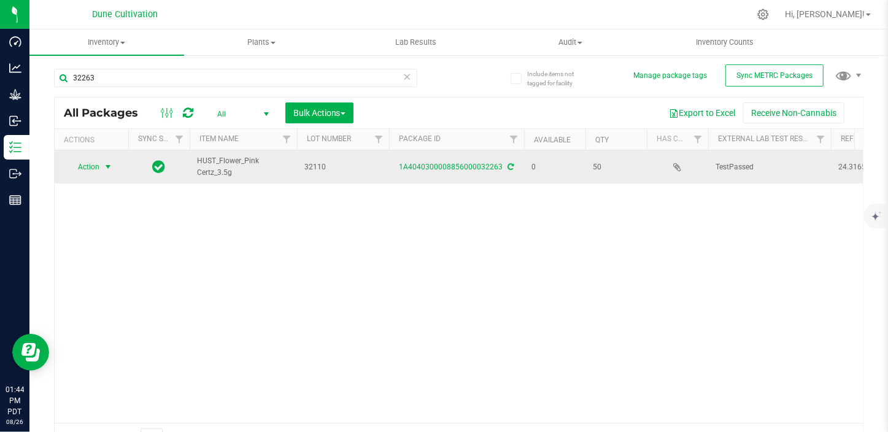
click at [108, 171] on span "select" at bounding box center [108, 167] width 10 height 10
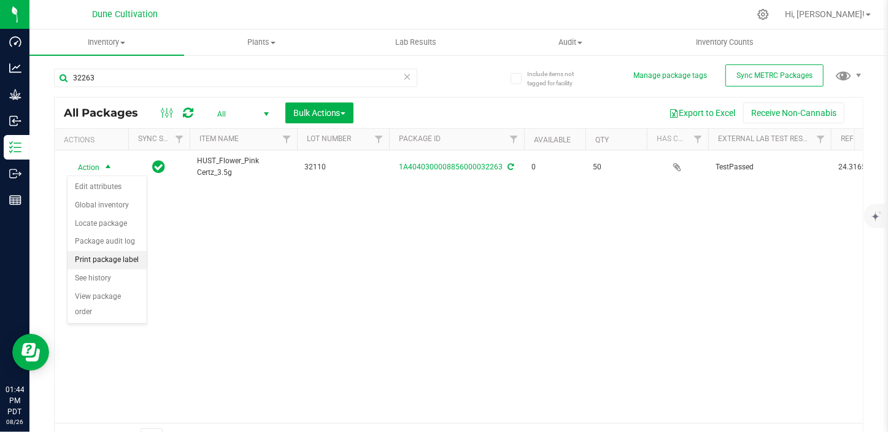
click at [80, 255] on li "Print package label" at bounding box center [106, 260] width 79 height 18
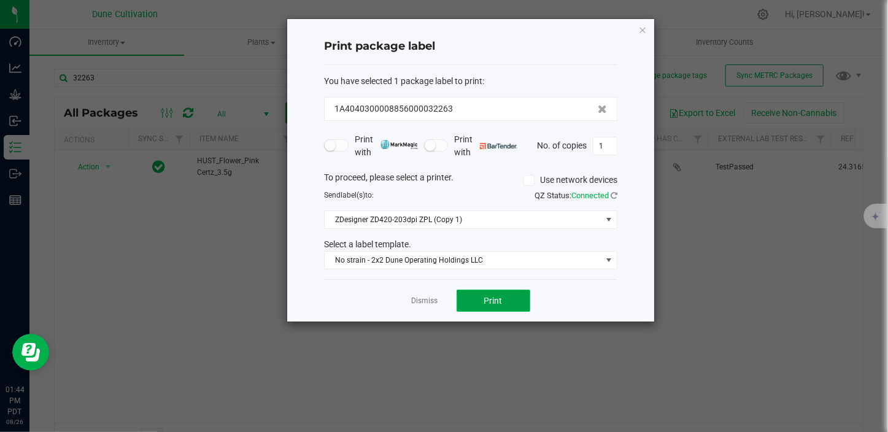
click at [494, 297] on span "Print" at bounding box center [493, 301] width 18 height 10
click at [418, 296] on link "Dismiss" at bounding box center [425, 301] width 26 height 10
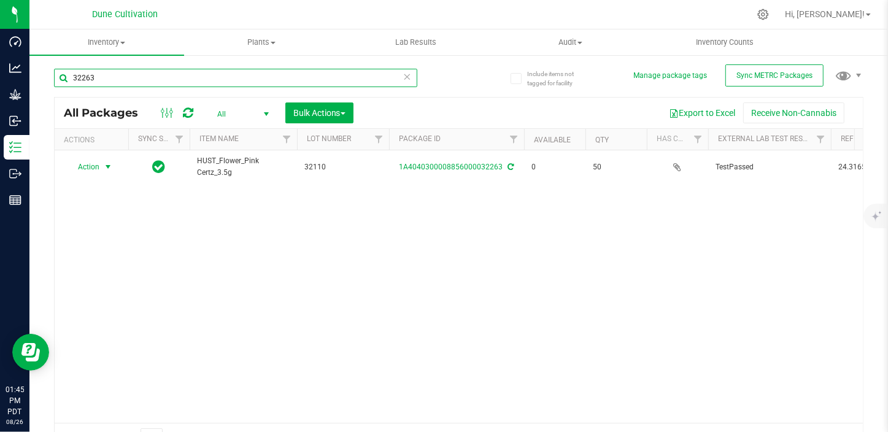
click at [124, 79] on input "32263" at bounding box center [235, 78] width 363 height 18
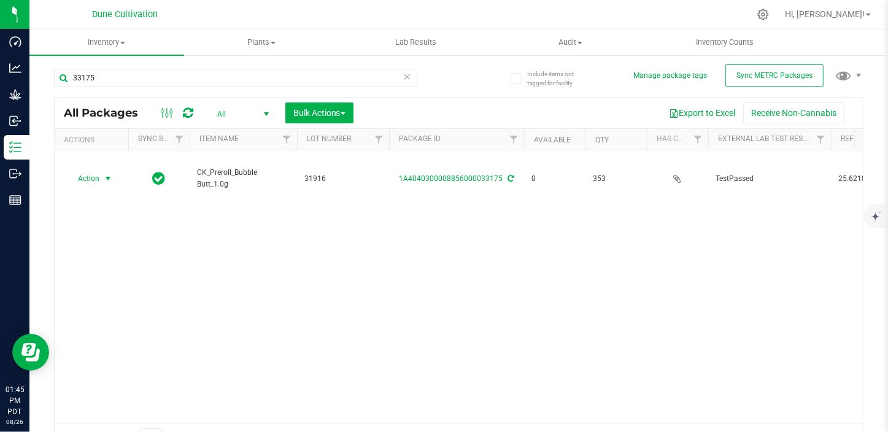
click at [109, 175] on span "select" at bounding box center [108, 179] width 10 height 10
click at [117, 263] on li "Print package label" at bounding box center [106, 272] width 79 height 18
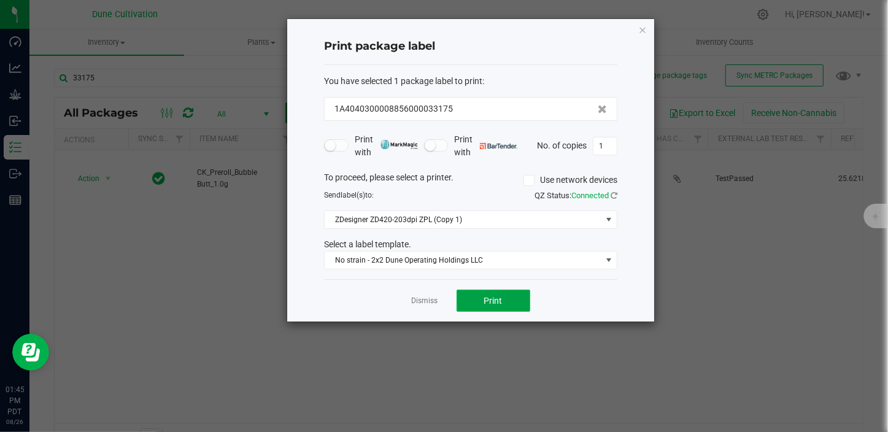
click at [475, 300] on button "Print" at bounding box center [493, 301] width 74 height 22
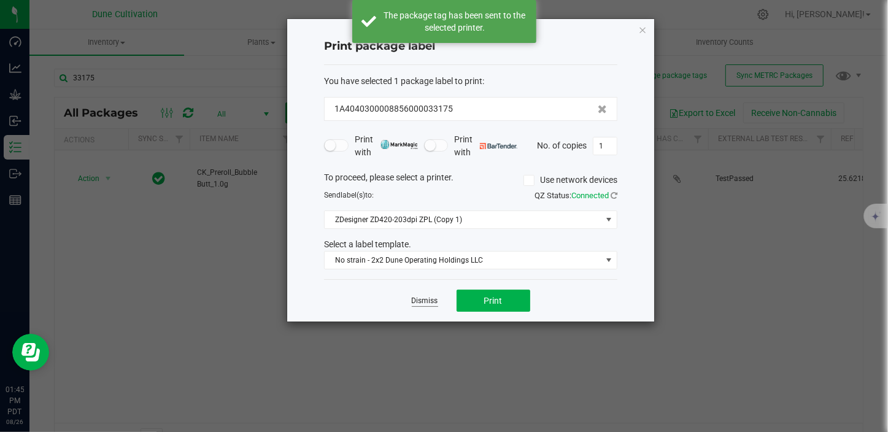
click at [431, 302] on link "Dismiss" at bounding box center [425, 301] width 26 height 10
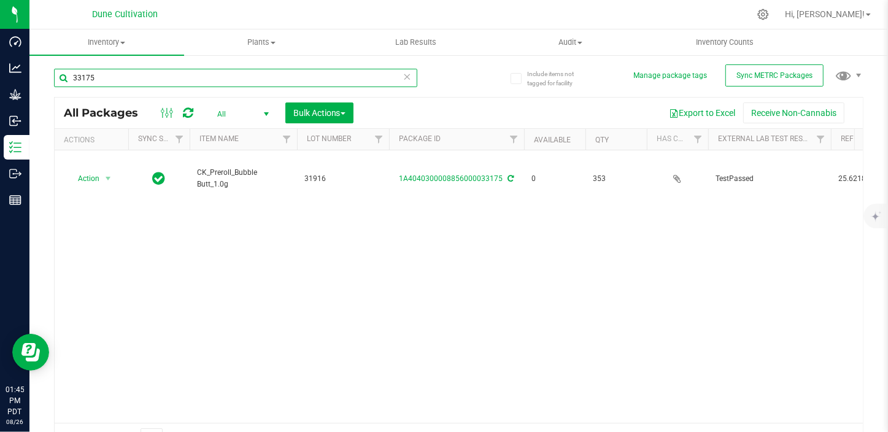
click at [100, 80] on input "33175" at bounding box center [235, 78] width 363 height 18
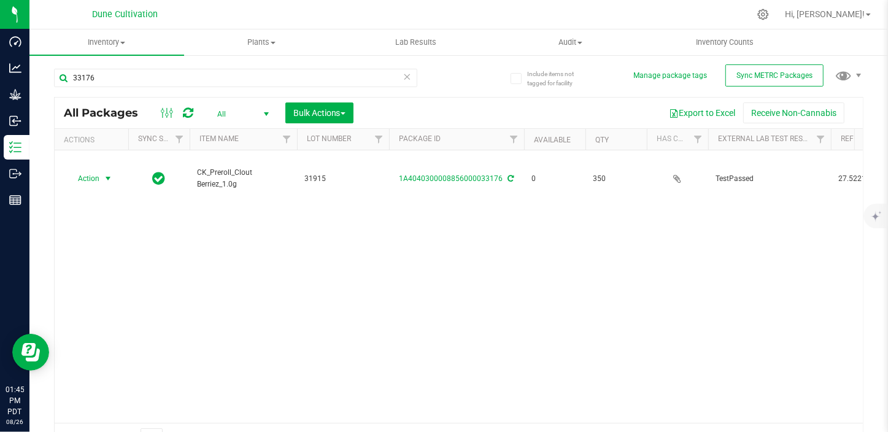
click at [106, 180] on span "select" at bounding box center [108, 179] width 10 height 10
click at [134, 267] on li "Print package label" at bounding box center [106, 272] width 79 height 18
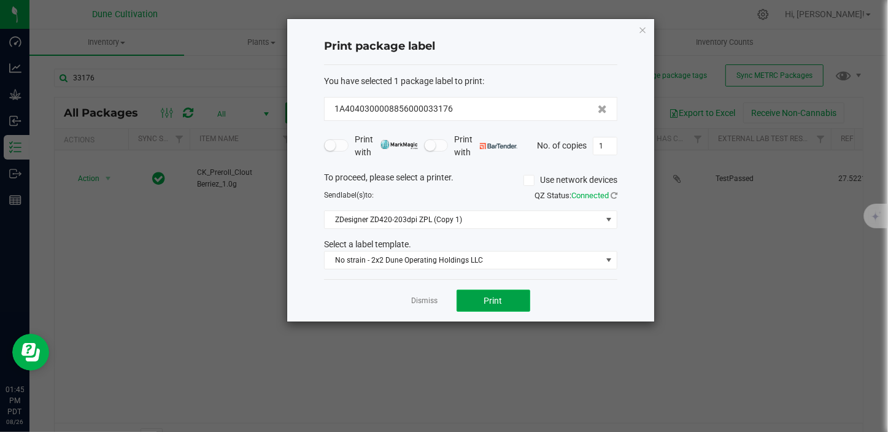
click at [510, 300] on button "Print" at bounding box center [493, 301] width 74 height 22
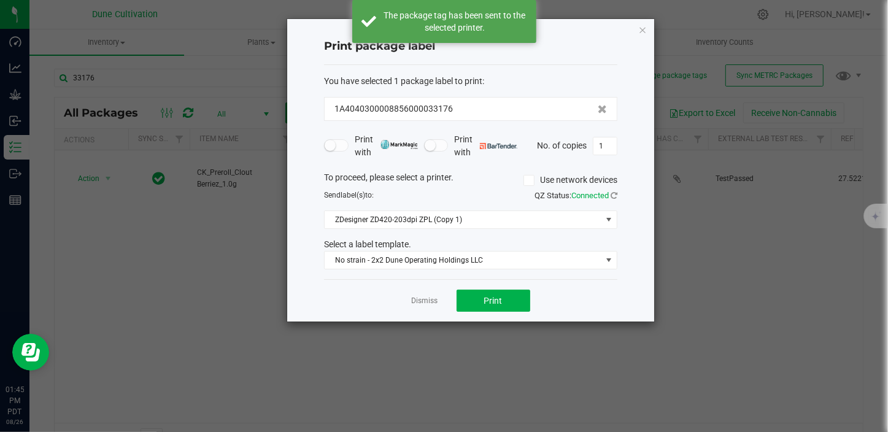
click at [421, 299] on link "Dismiss" at bounding box center [425, 301] width 26 height 10
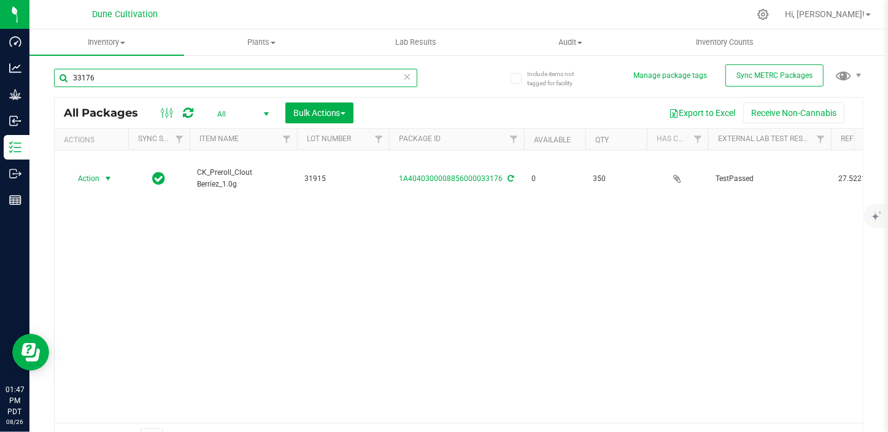
click at [203, 72] on input "33176" at bounding box center [235, 78] width 363 height 18
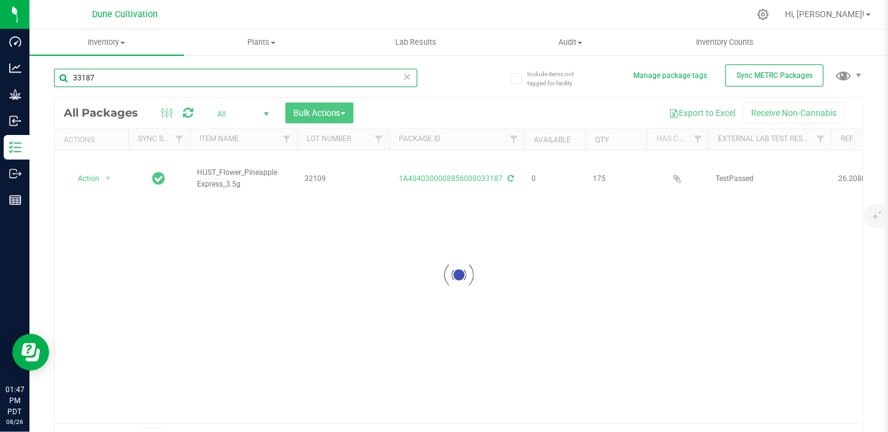
type input "33187"
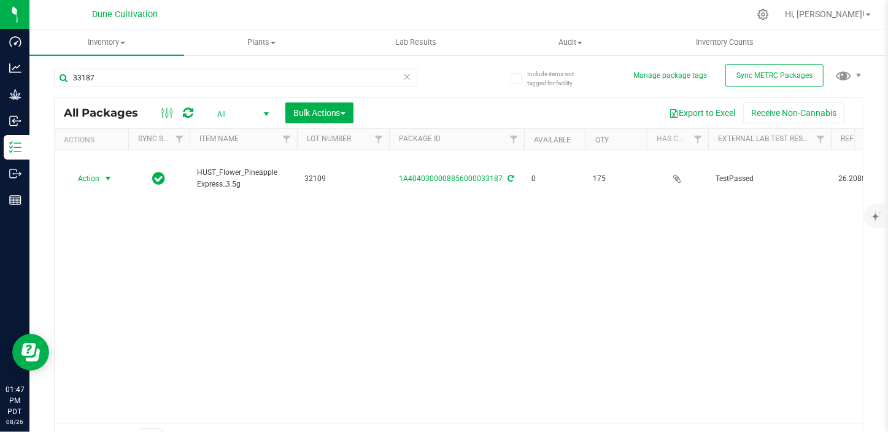
click at [104, 180] on span "select" at bounding box center [108, 179] width 10 height 10
click at [126, 271] on li "Print package label" at bounding box center [106, 272] width 79 height 18
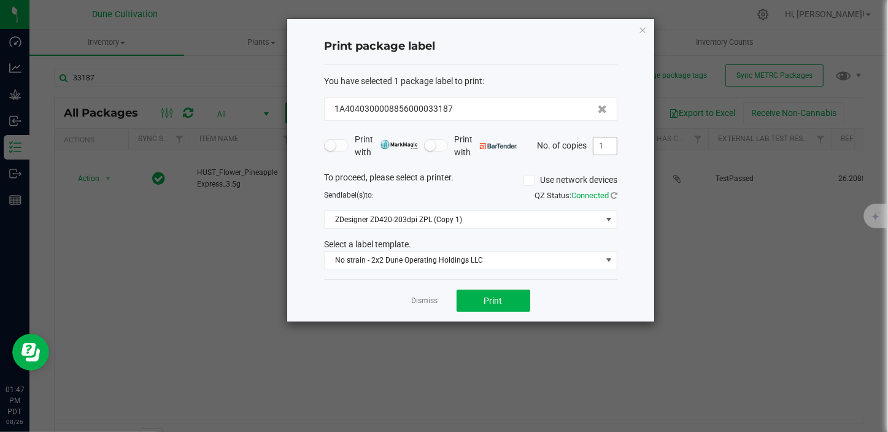
click at [602, 139] on input "1" at bounding box center [604, 145] width 23 height 17
type input "2"
click at [469, 305] on button "Print" at bounding box center [493, 301] width 74 height 22
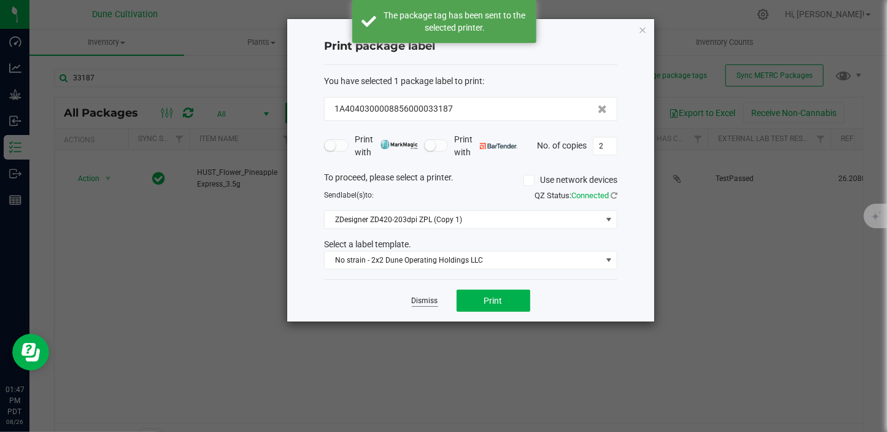
click at [420, 299] on link "Dismiss" at bounding box center [425, 301] width 26 height 10
